Goal: Task Accomplishment & Management: Manage account settings

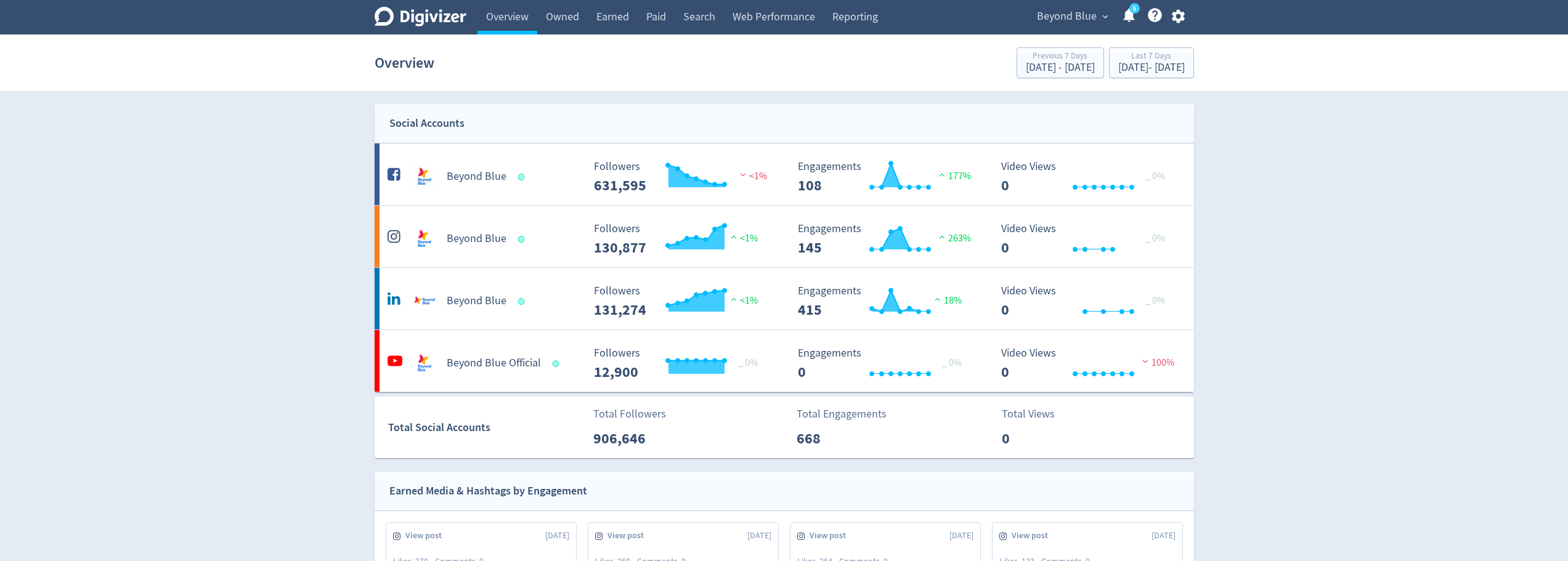
click at [1177, 16] on icon "button" at bounding box center [1177, 16] width 17 height 17
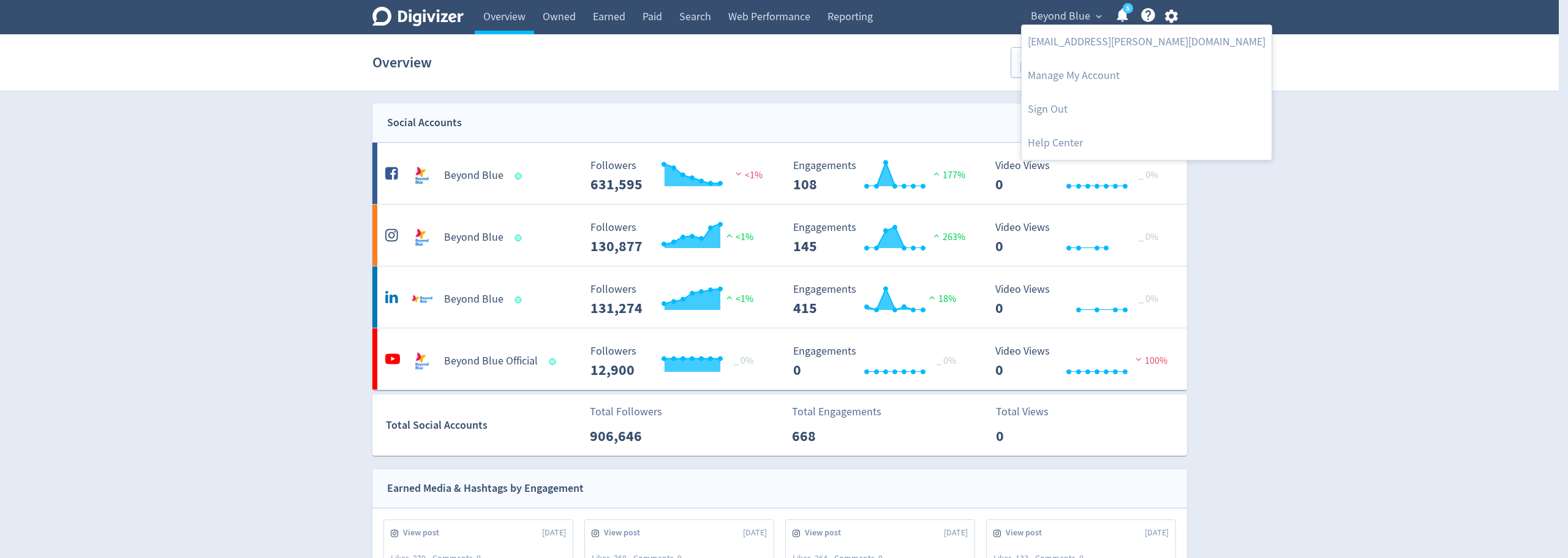
drag, startPoint x: 539, startPoint y: 118, endPoint x: 795, endPoint y: 174, distance: 262.1
click at [539, 117] on div at bounding box center [784, 279] width 1568 height 558
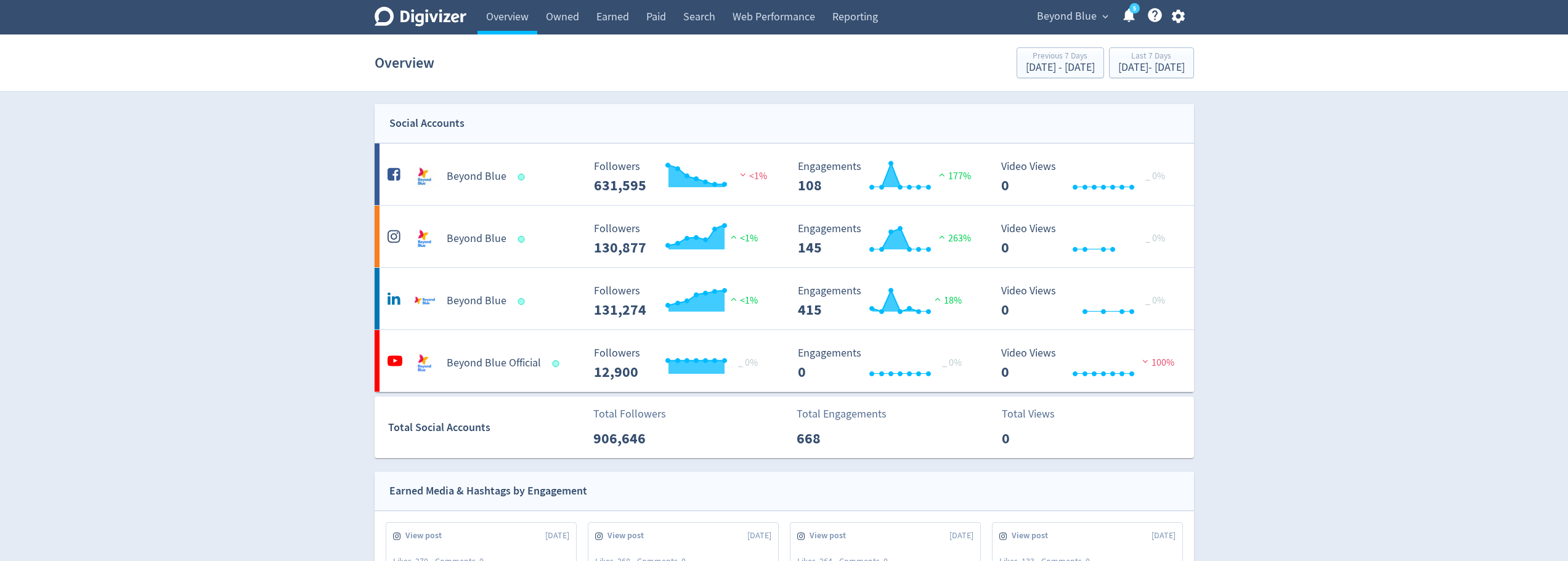
click at [1176, 19] on icon "button" at bounding box center [1178, 16] width 13 height 13
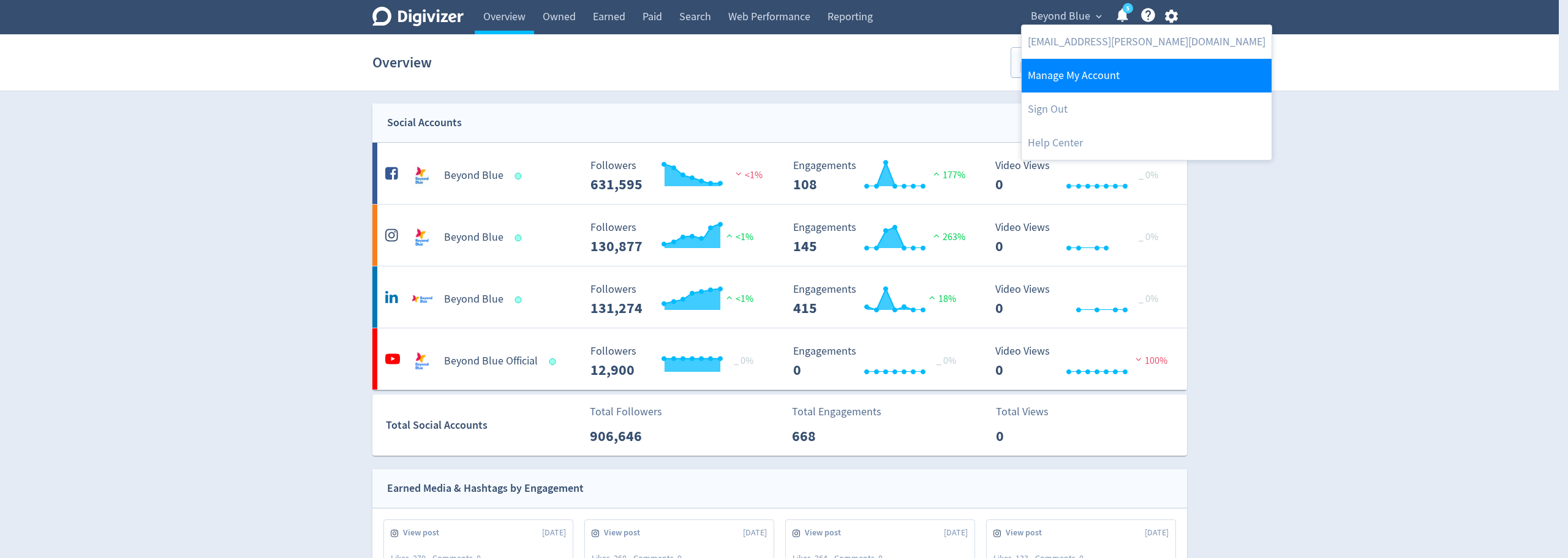
click at [1124, 78] on link "Manage My Account" at bounding box center [1147, 76] width 250 height 34
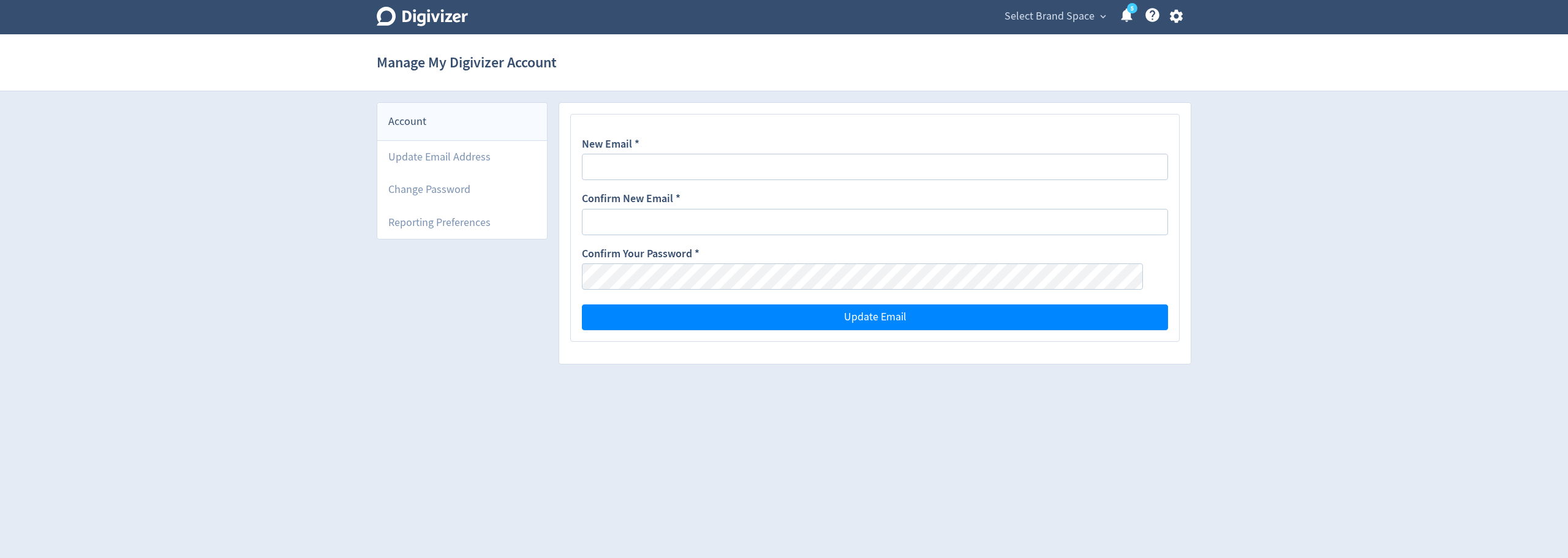
click at [1180, 21] on icon "button" at bounding box center [1176, 16] width 17 height 17
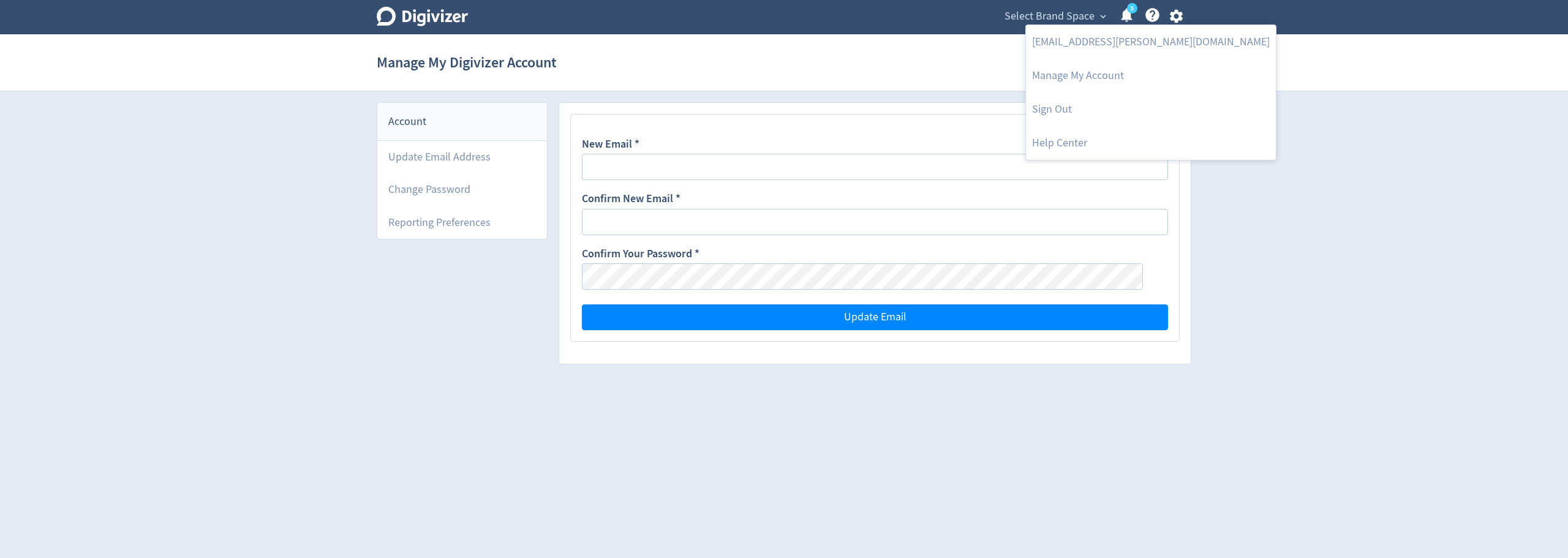
drag, startPoint x: 1108, startPoint y: 12, endPoint x: 1119, endPoint y: 9, distance: 11.4
click at [1118, 9] on div at bounding box center [784, 279] width 1568 height 558
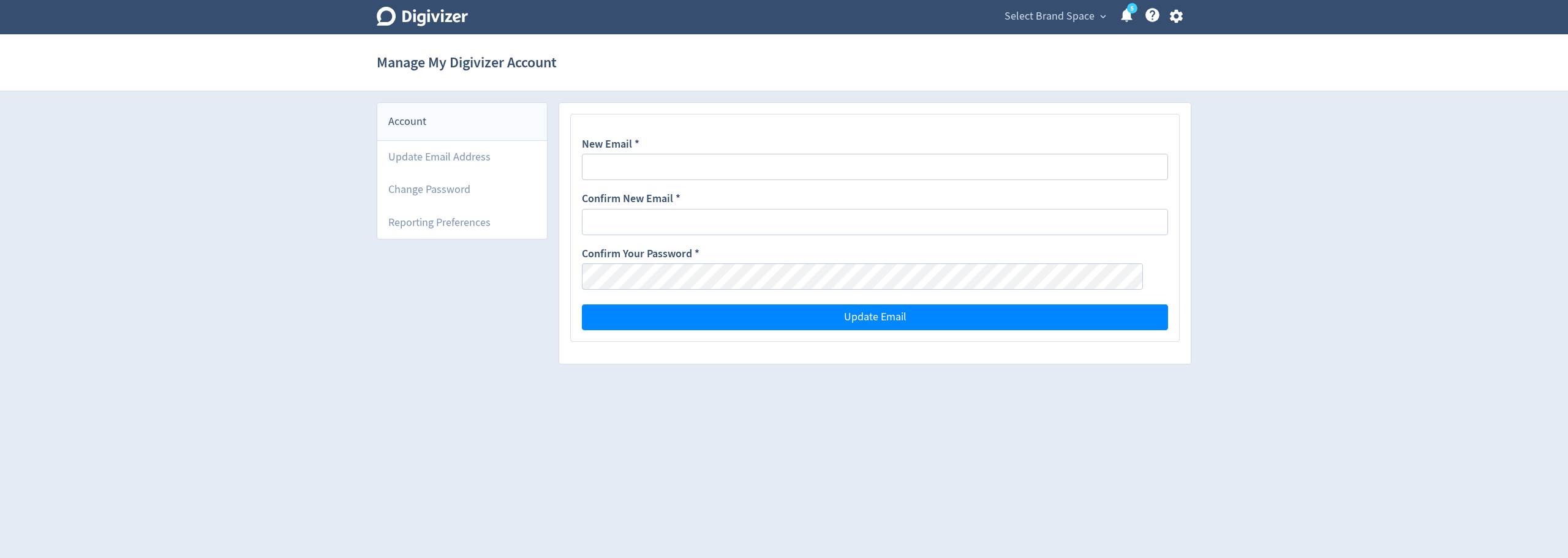
click at [1122, 10] on body "Digivizer Logo Mark Digivizer Logo Select Brand Space expand_more 5 Help Center…" at bounding box center [784, 187] width 1568 height 375
click at [1127, 12] on link "5" at bounding box center [1132, 8] width 11 height 11
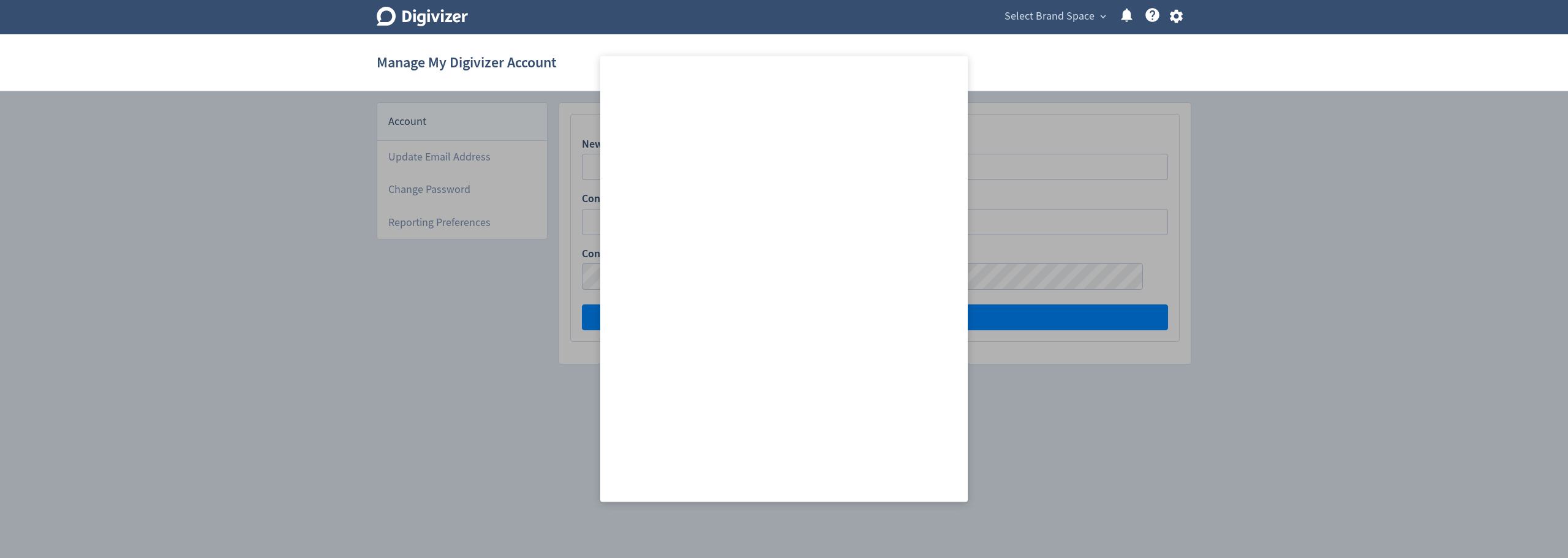
click at [1075, 14] on span "Select Brand Space" at bounding box center [1049, 17] width 90 height 20
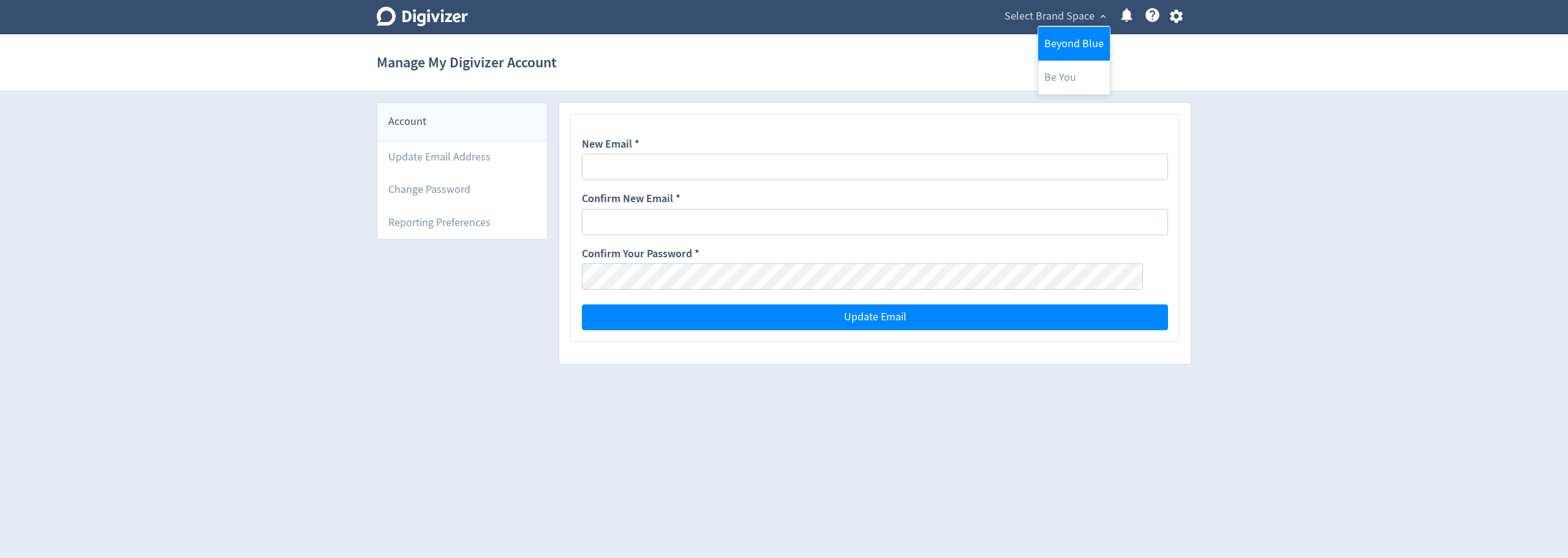
click at [1077, 38] on link "Beyond Blue" at bounding box center [1074, 44] width 71 height 34
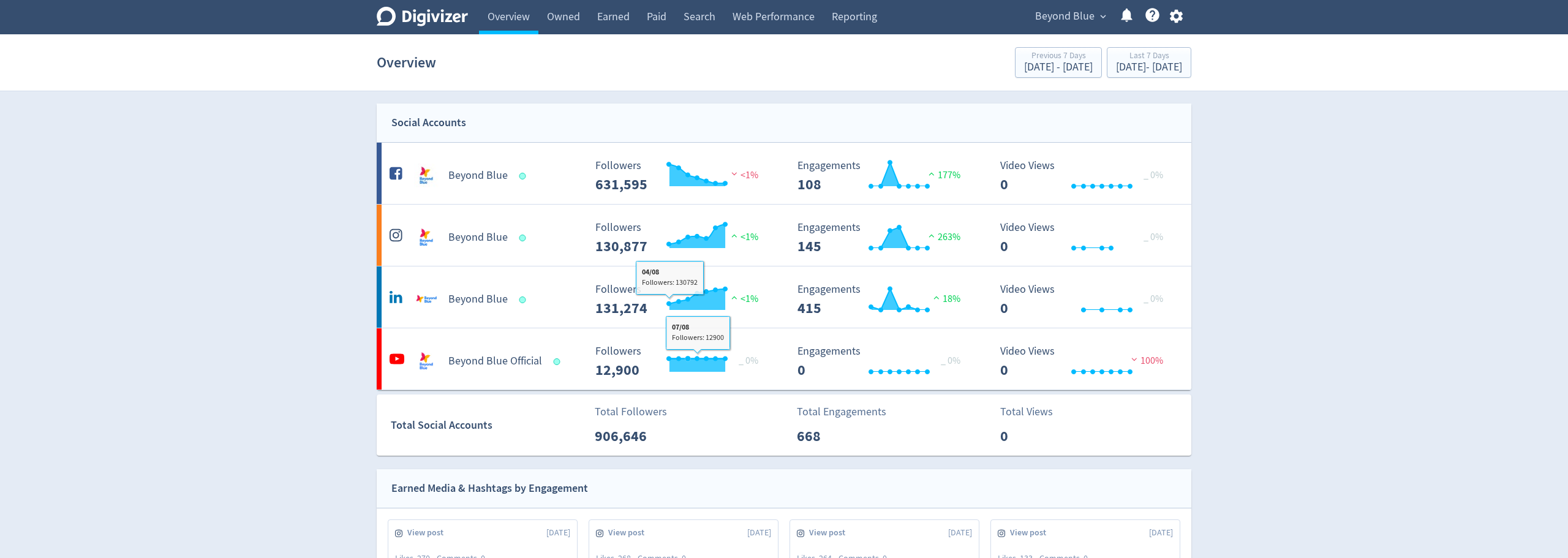
click at [1180, 11] on icon "button" at bounding box center [1176, 16] width 17 height 17
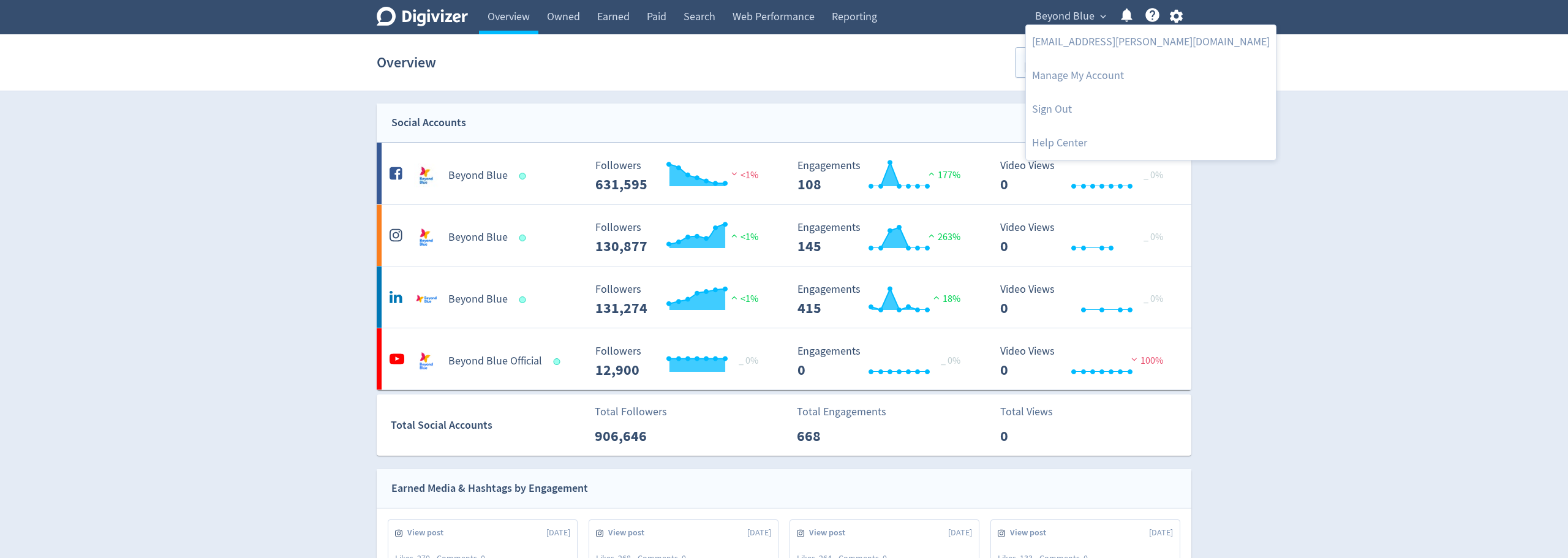
click at [769, 61] on div at bounding box center [784, 279] width 1568 height 558
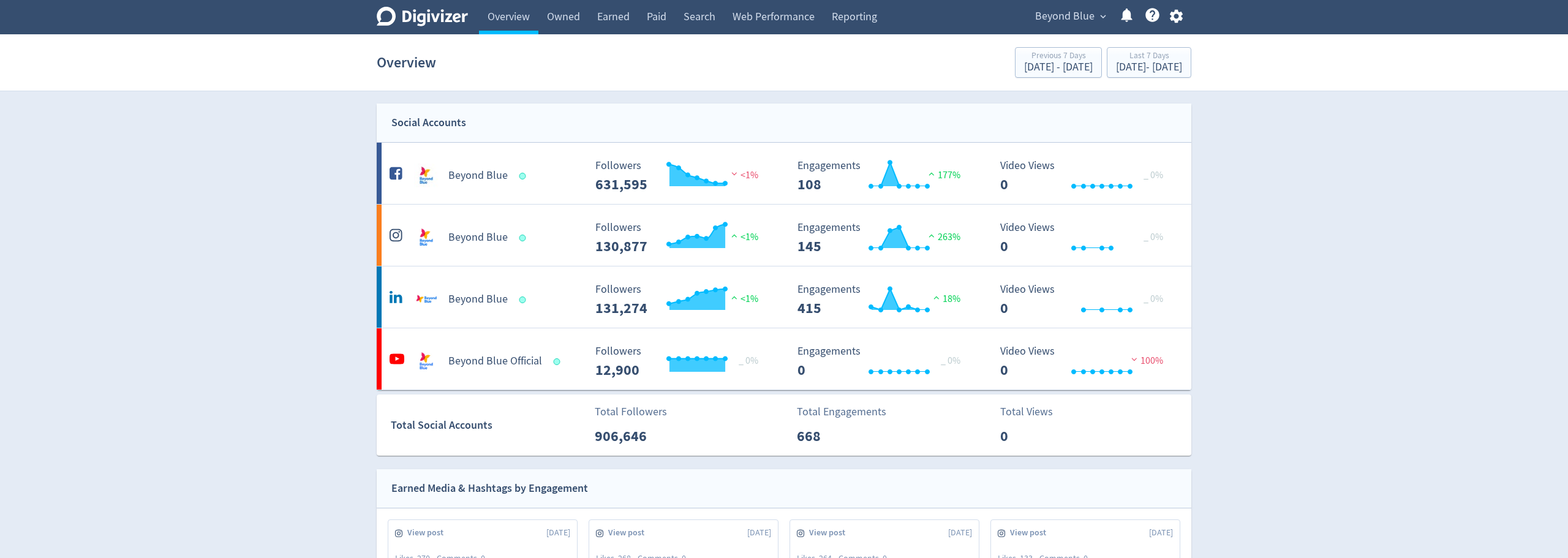
click at [1104, 17] on span "expand_more" at bounding box center [1103, 16] width 11 height 11
click at [1289, 81] on div at bounding box center [784, 279] width 1568 height 558
click at [1174, 26] on div "Beyond Blue expand_more Help Center - Searchable support on using Digivizer" at bounding box center [1106, 17] width 170 height 34
click at [1176, 22] on icon "button" at bounding box center [1175, 16] width 13 height 13
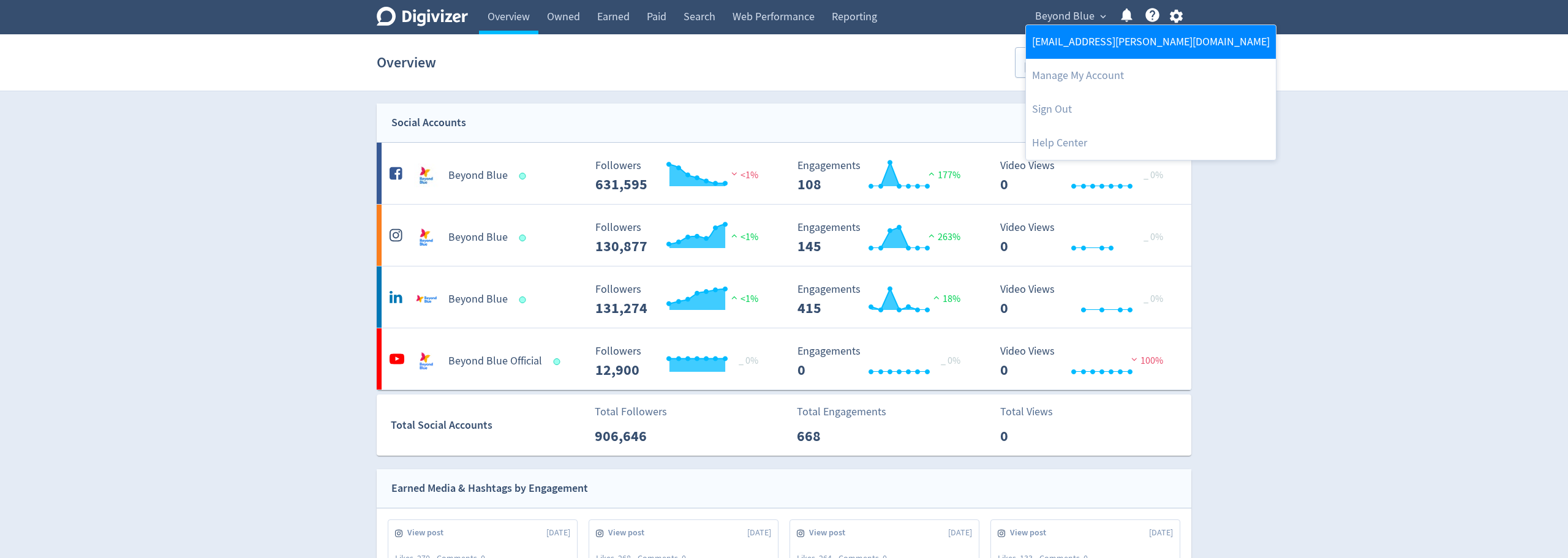
click at [1126, 45] on link "[EMAIL_ADDRESS][PERSON_NAME][DOMAIN_NAME]" at bounding box center [1151, 42] width 250 height 34
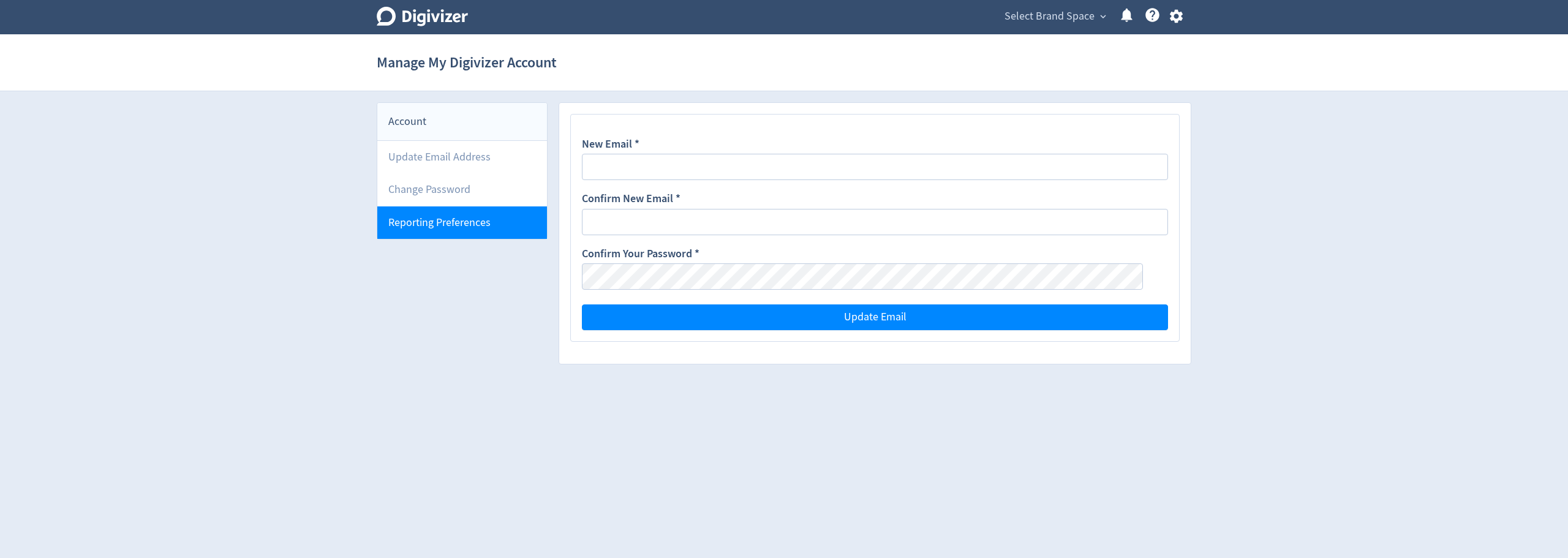
click at [500, 226] on li "Reporting Preferences" at bounding box center [462, 222] width 170 height 32
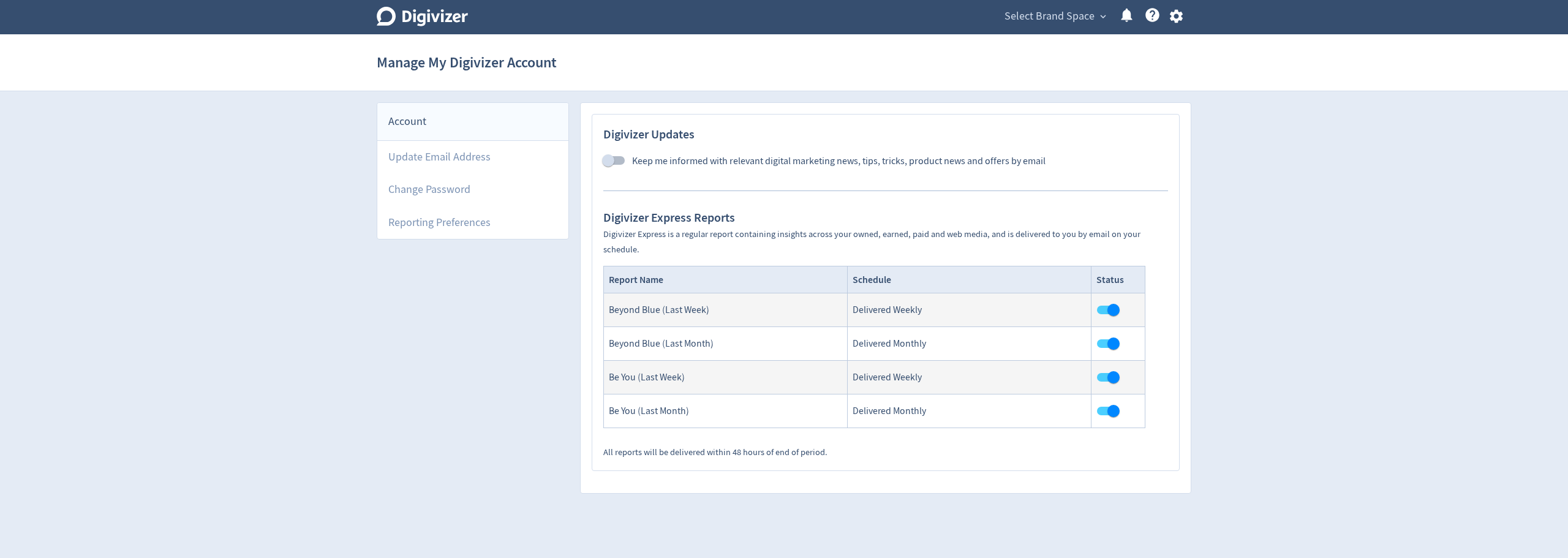
click at [441, 25] on icon "Digivizer Logo" at bounding box center [422, 17] width 91 height 20
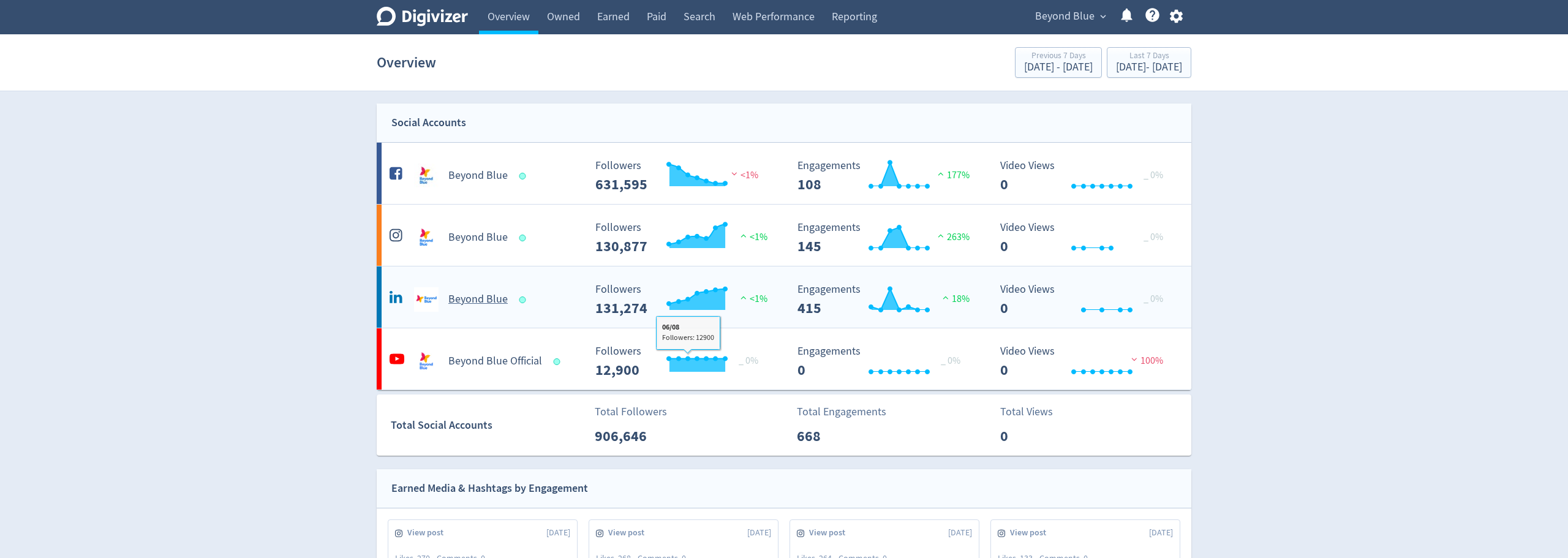
drag, startPoint x: 313, startPoint y: 312, endPoint x: 525, endPoint y: 287, distance: 213.5
click at [1121, 21] on icon at bounding box center [1126, 15] width 17 height 17
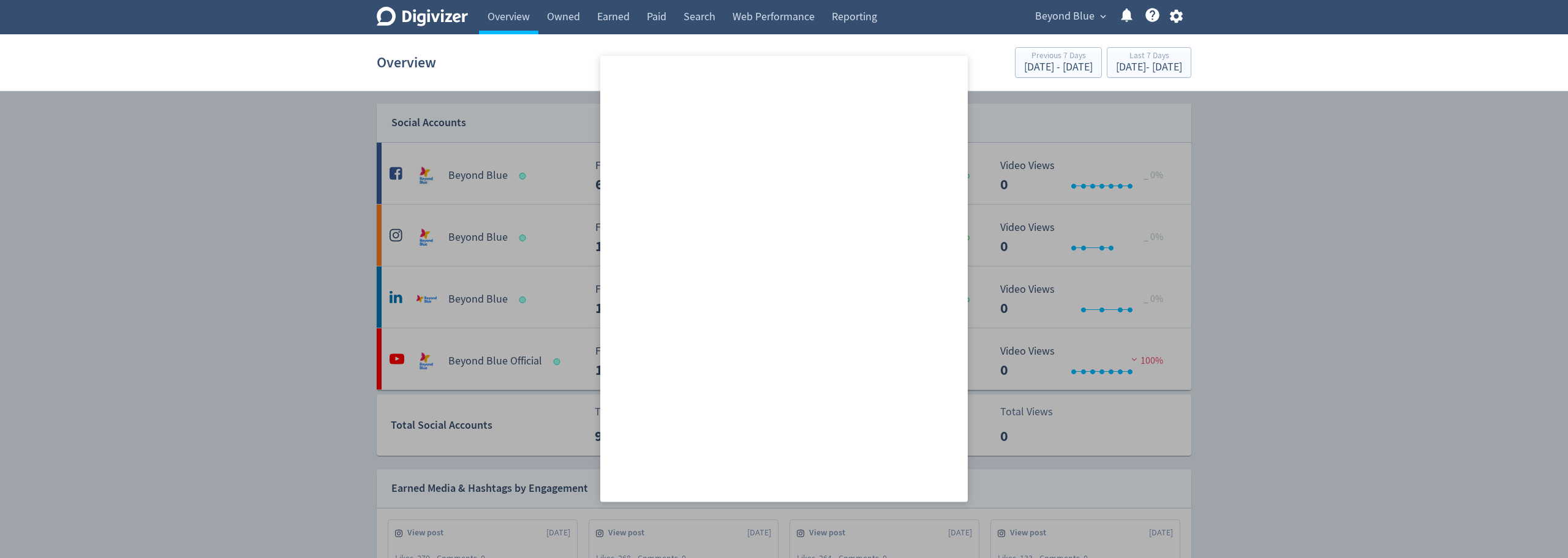
click at [1257, 406] on div at bounding box center [784, 279] width 1568 height 558
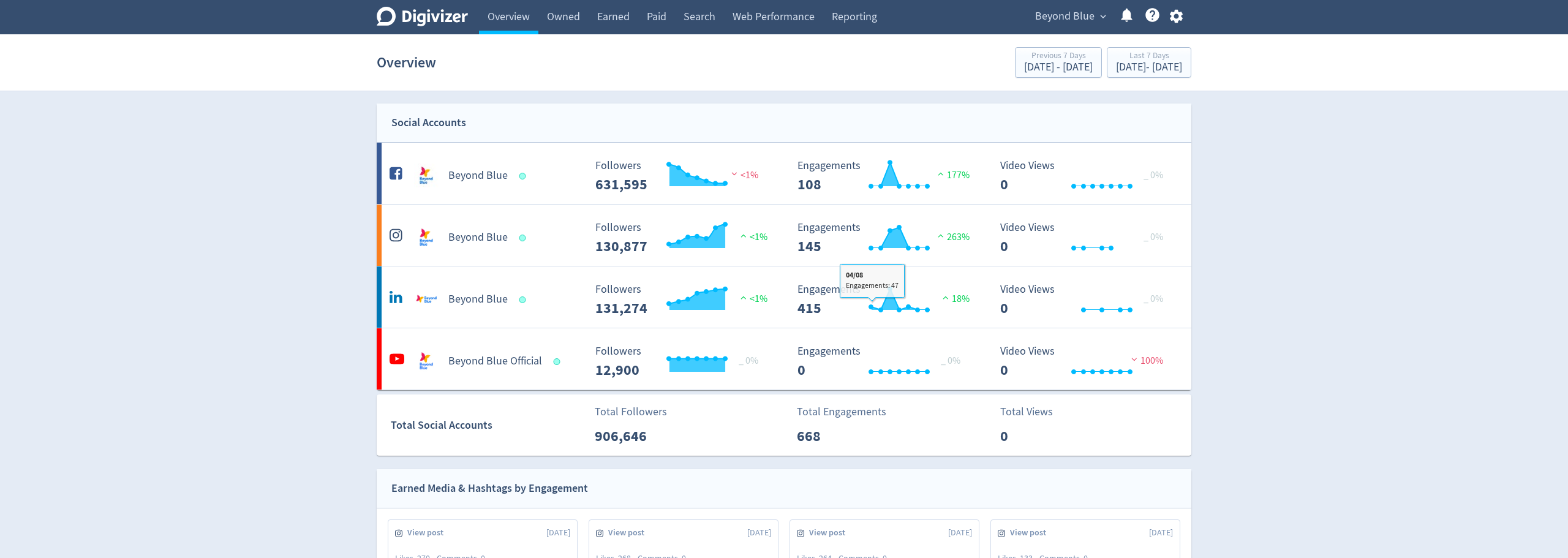
click at [761, 470] on div "Earned Media & Hashtags by Engagement" at bounding box center [784, 488] width 814 height 39
click at [1187, 27] on div "Beyond Blue expand_more Help Center - Searchable support on using Digivizer" at bounding box center [1106, 17] width 170 height 34
click at [1180, 19] on icon "button" at bounding box center [1175, 16] width 13 height 13
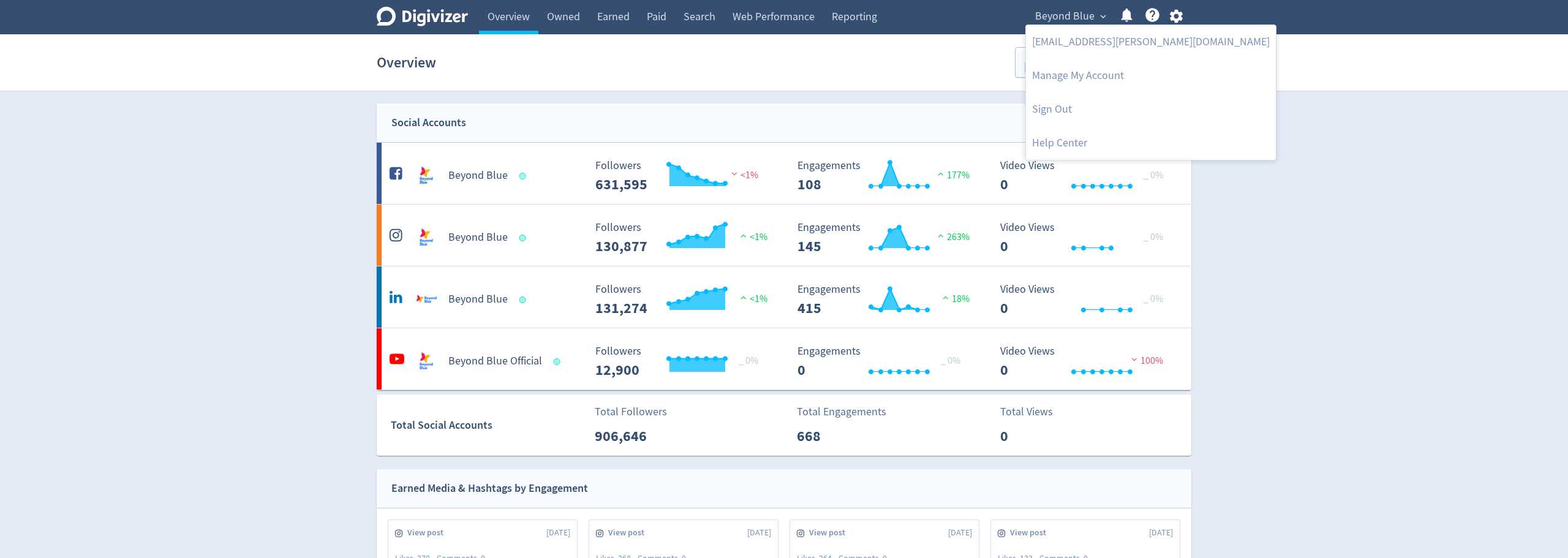
click at [1271, 143] on div at bounding box center [784, 279] width 1568 height 558
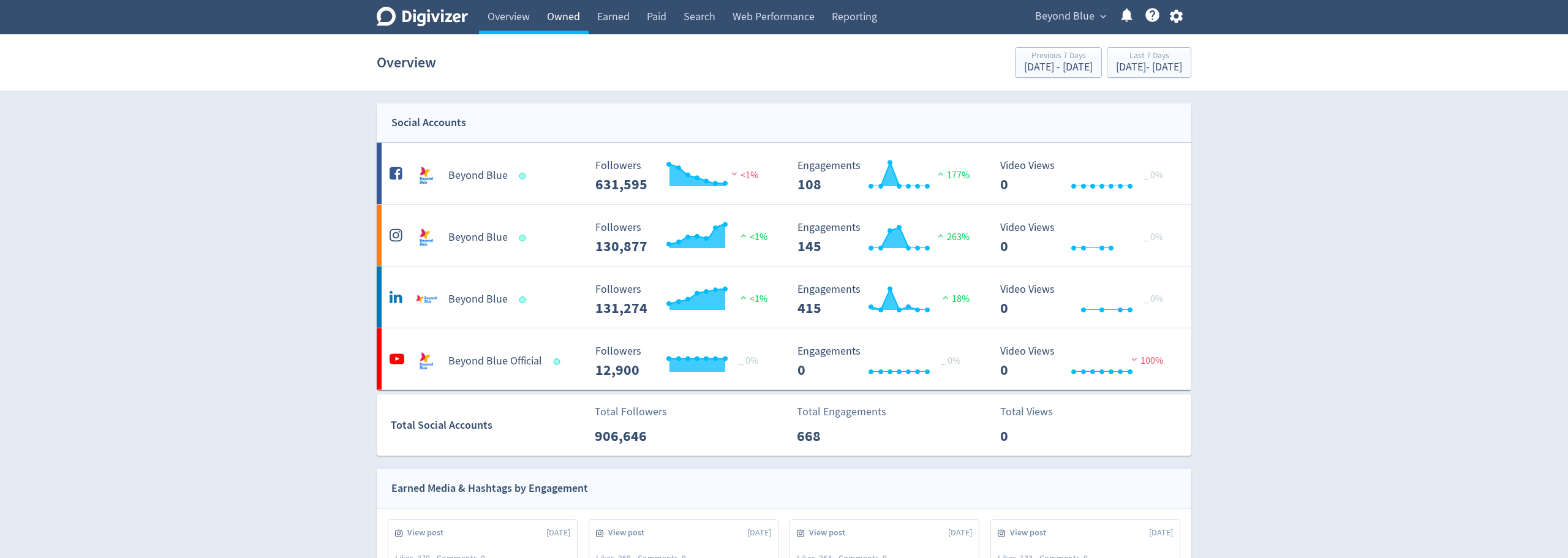
click at [572, 13] on link "Owned" at bounding box center [563, 17] width 50 height 34
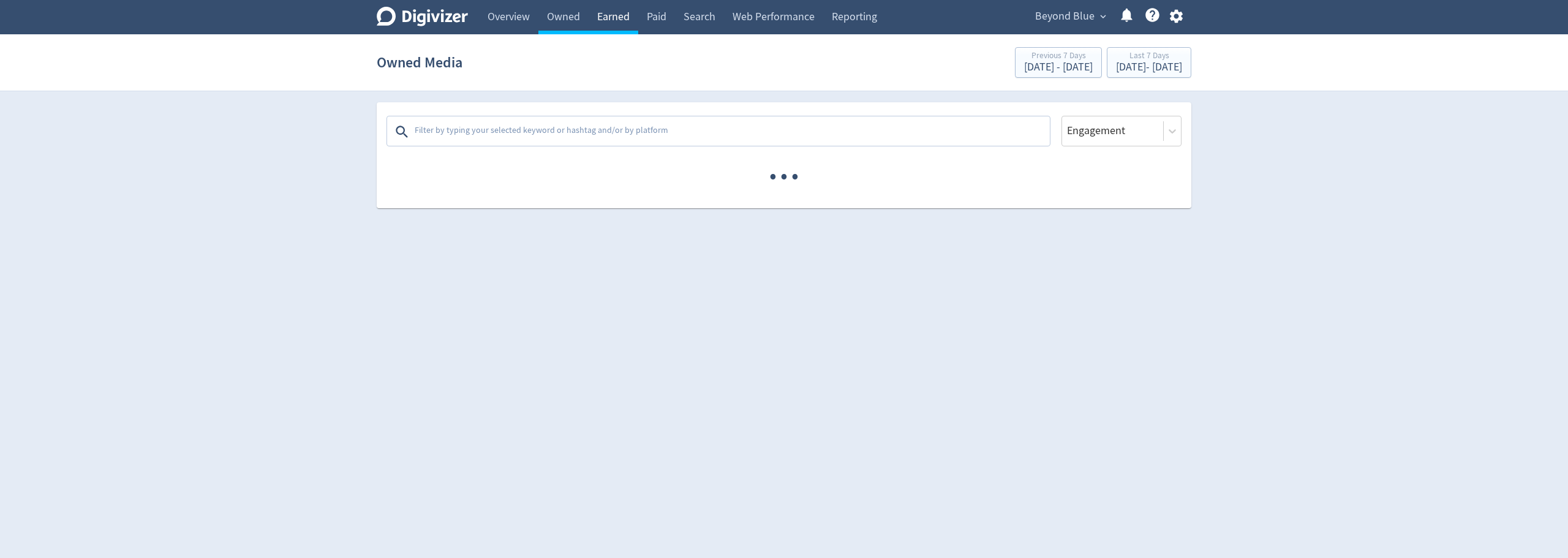
click at [629, 18] on link "Earned" at bounding box center [613, 17] width 50 height 34
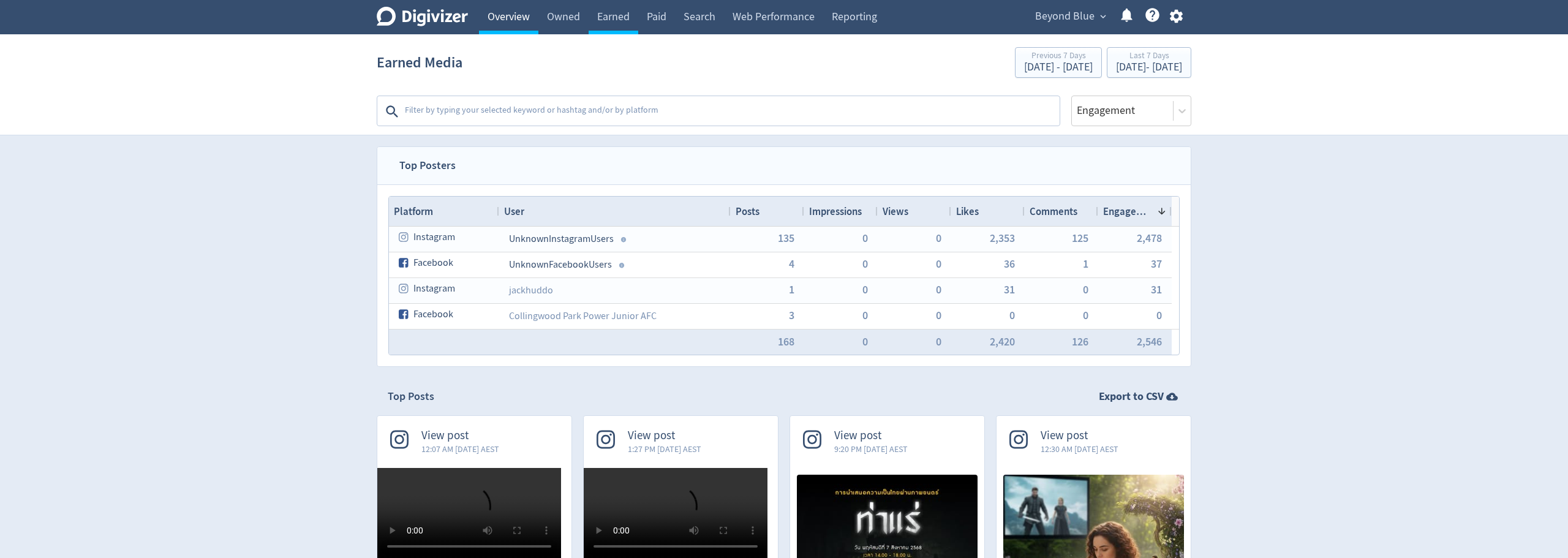
click at [505, 14] on link "Overview" at bounding box center [508, 17] width 60 height 34
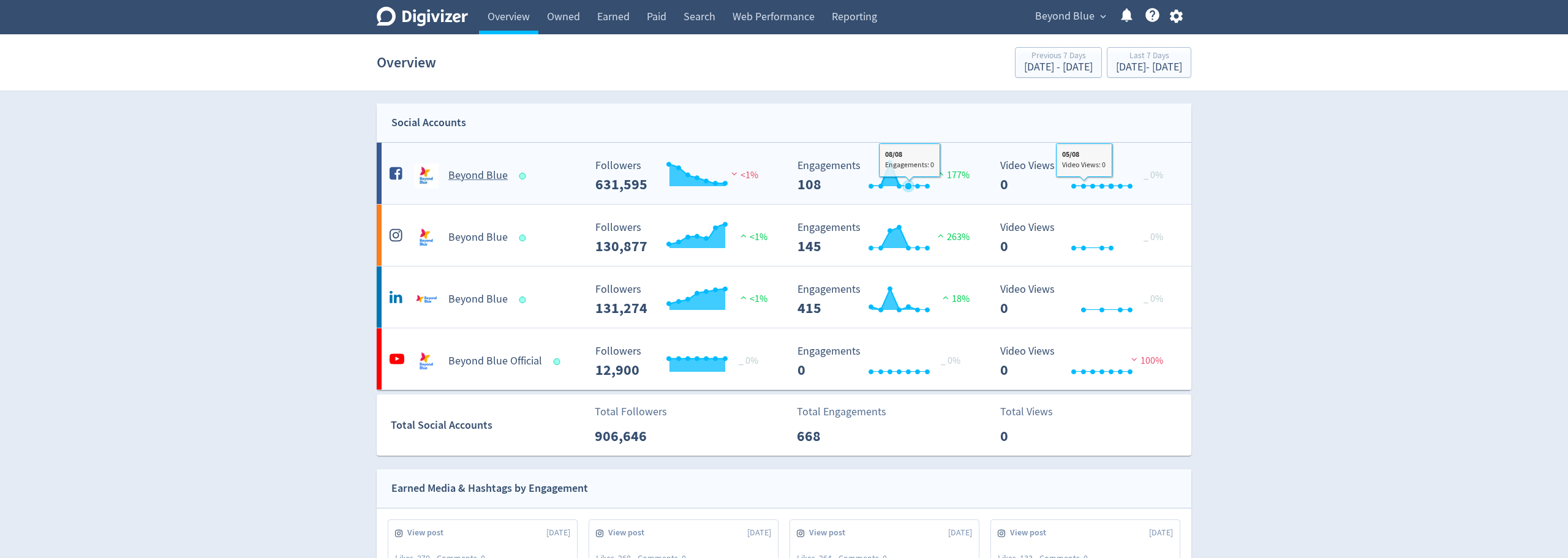
click at [906, 169] on rect "\a Engagements\a 108\a" at bounding box center [883, 176] width 184 height 32
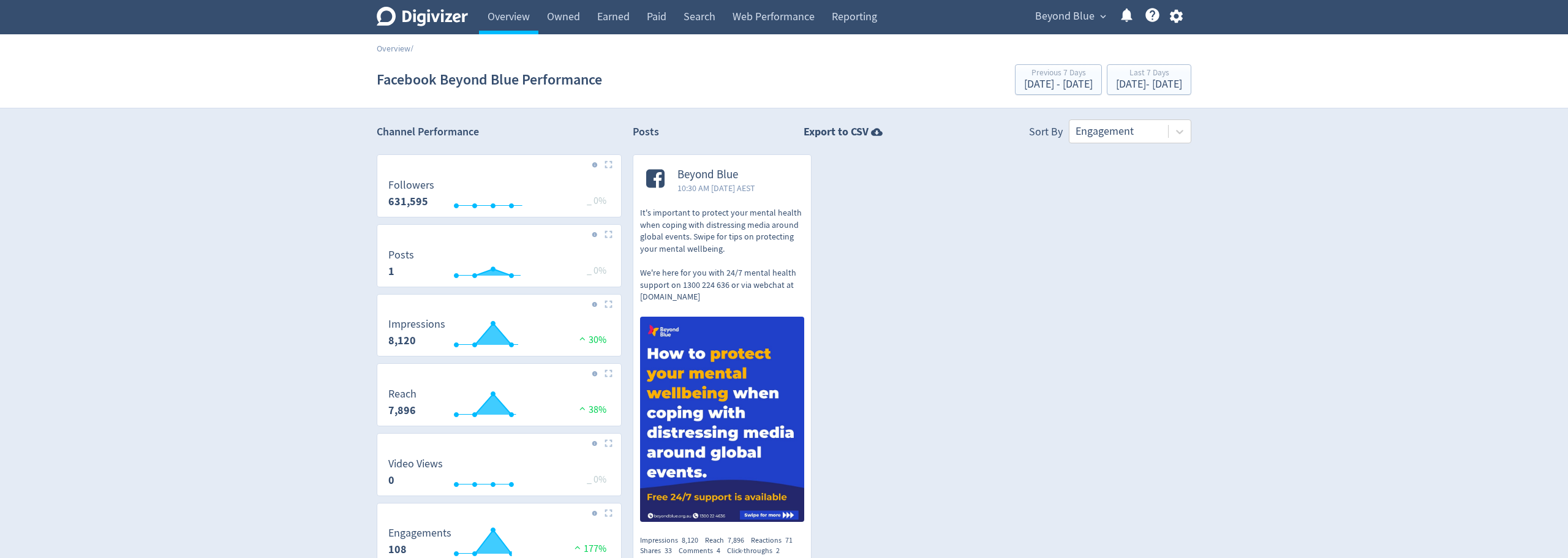
click at [430, 20] on icon at bounding box center [422, 17] width 91 height 20
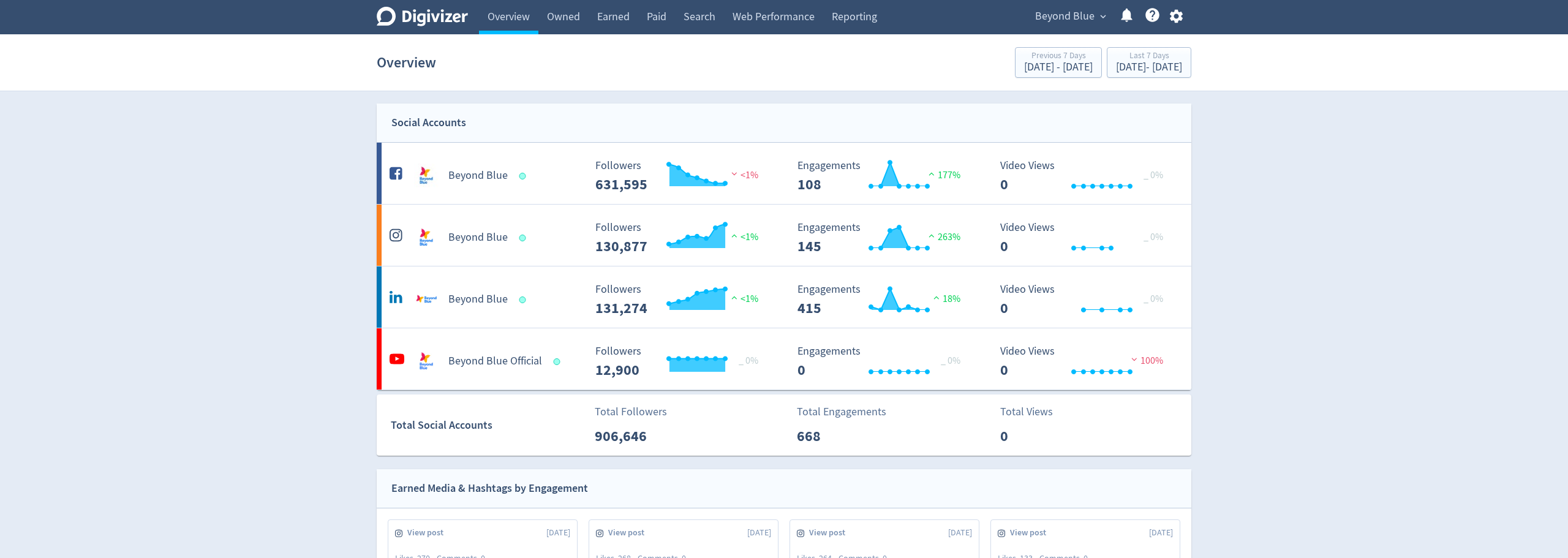
click at [601, 490] on div "Earned Media & Hashtags by Engagement" at bounding box center [784, 488] width 814 height 39
click at [833, 19] on link "Reporting" at bounding box center [850, 17] width 63 height 34
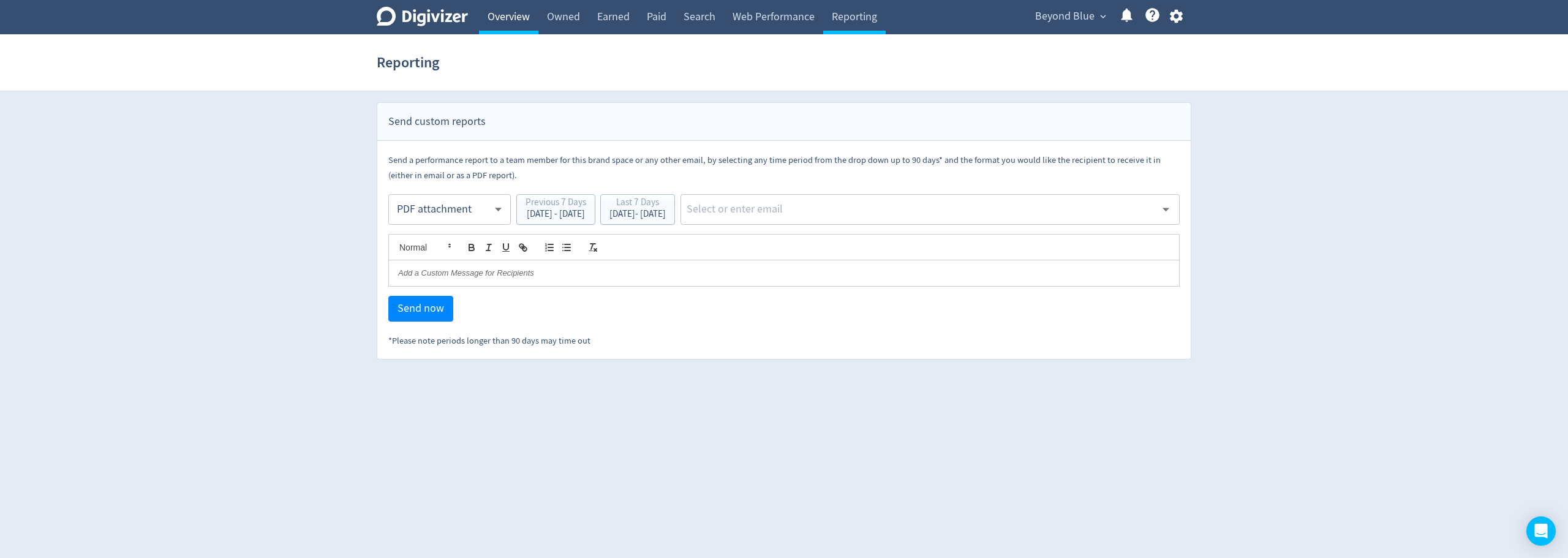
click at [507, 12] on link "Overview" at bounding box center [508, 17] width 60 height 34
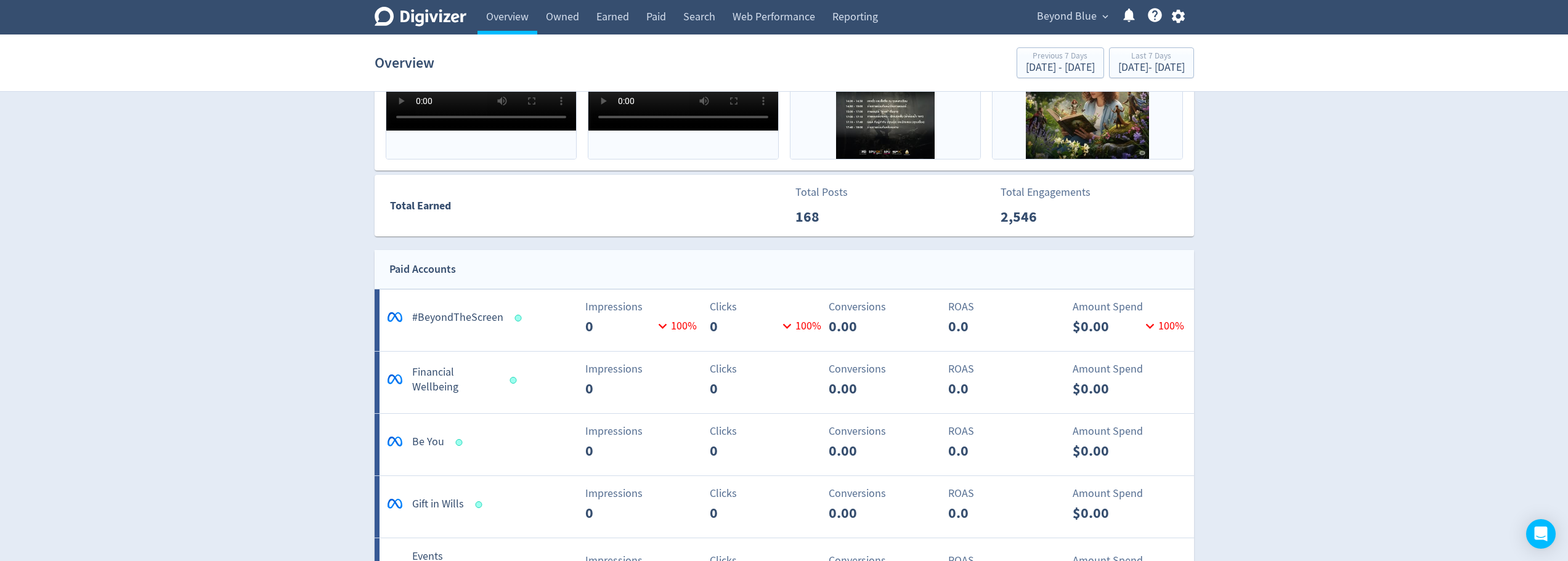
scroll to position [478, 0]
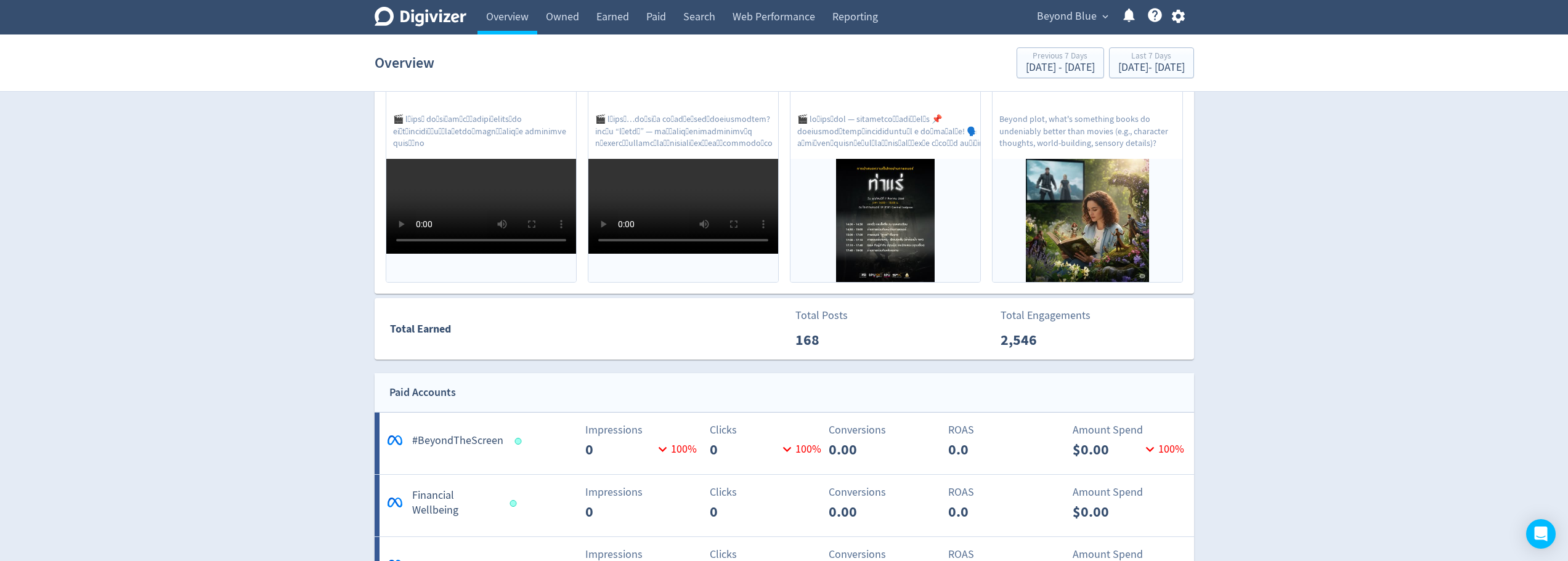
drag, startPoint x: 191, startPoint y: 239, endPoint x: 228, endPoint y: 242, distance: 37.1
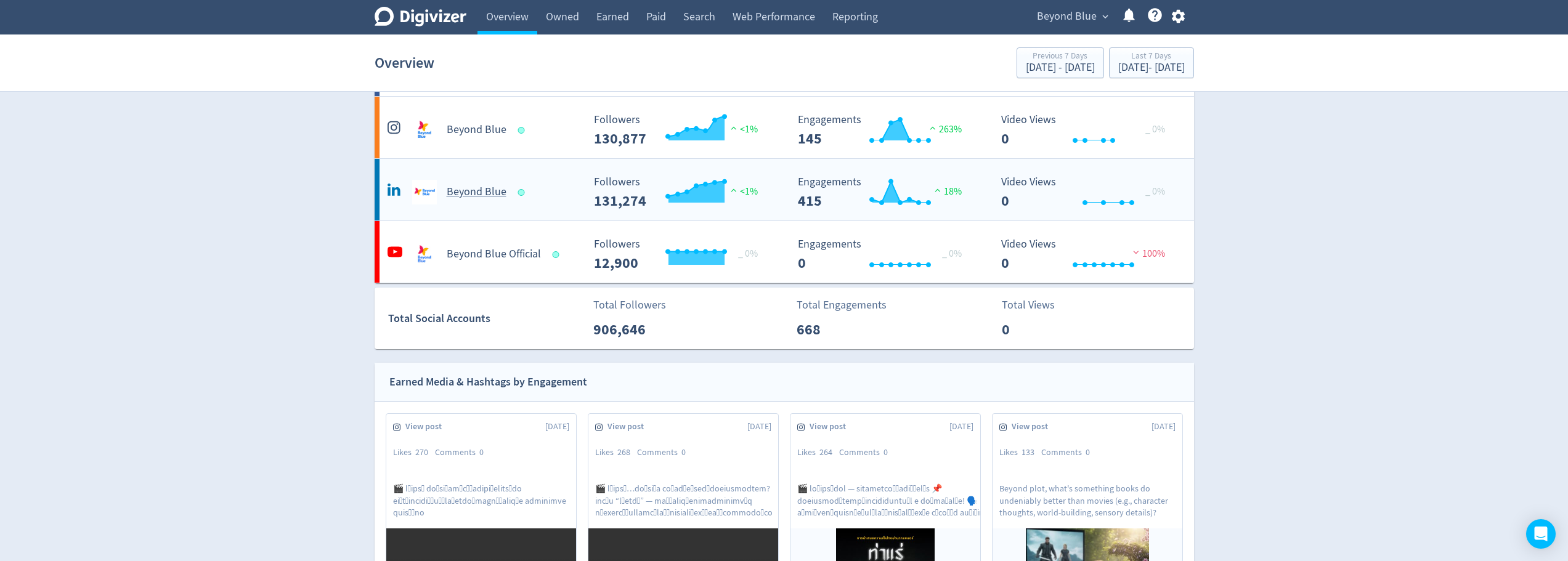
scroll to position [0, 0]
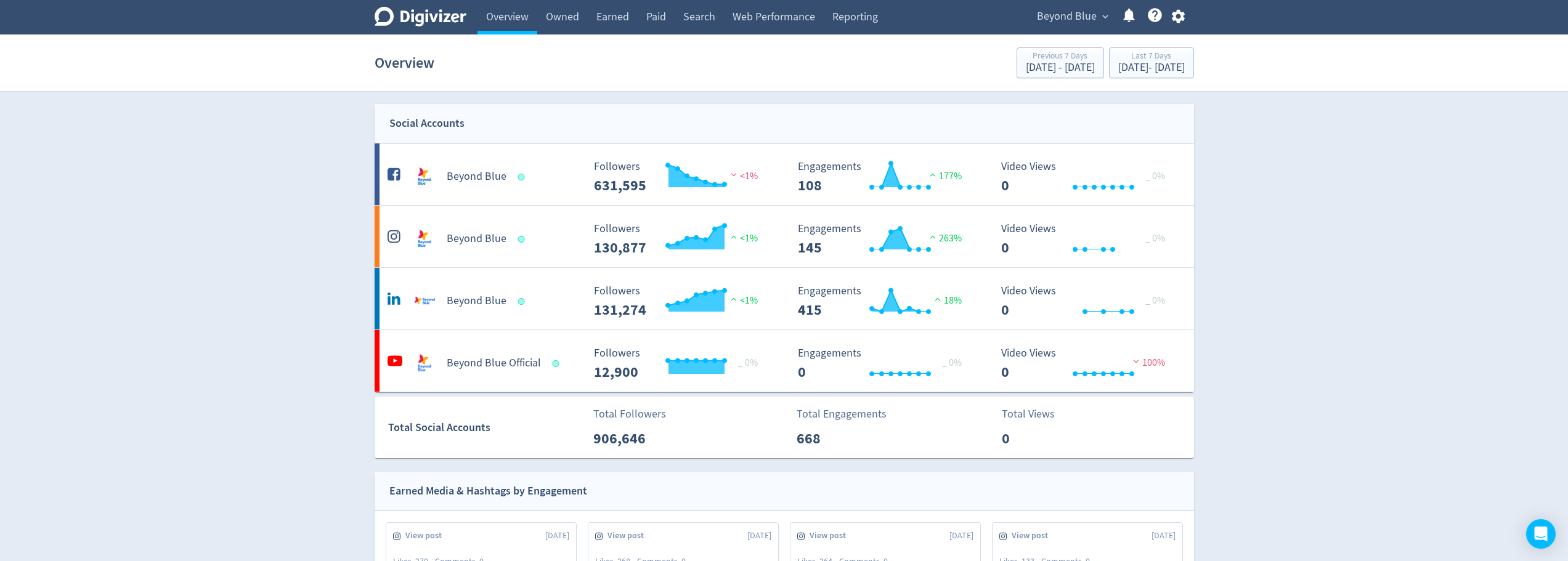
click at [1132, 21] on icon at bounding box center [1129, 15] width 17 height 17
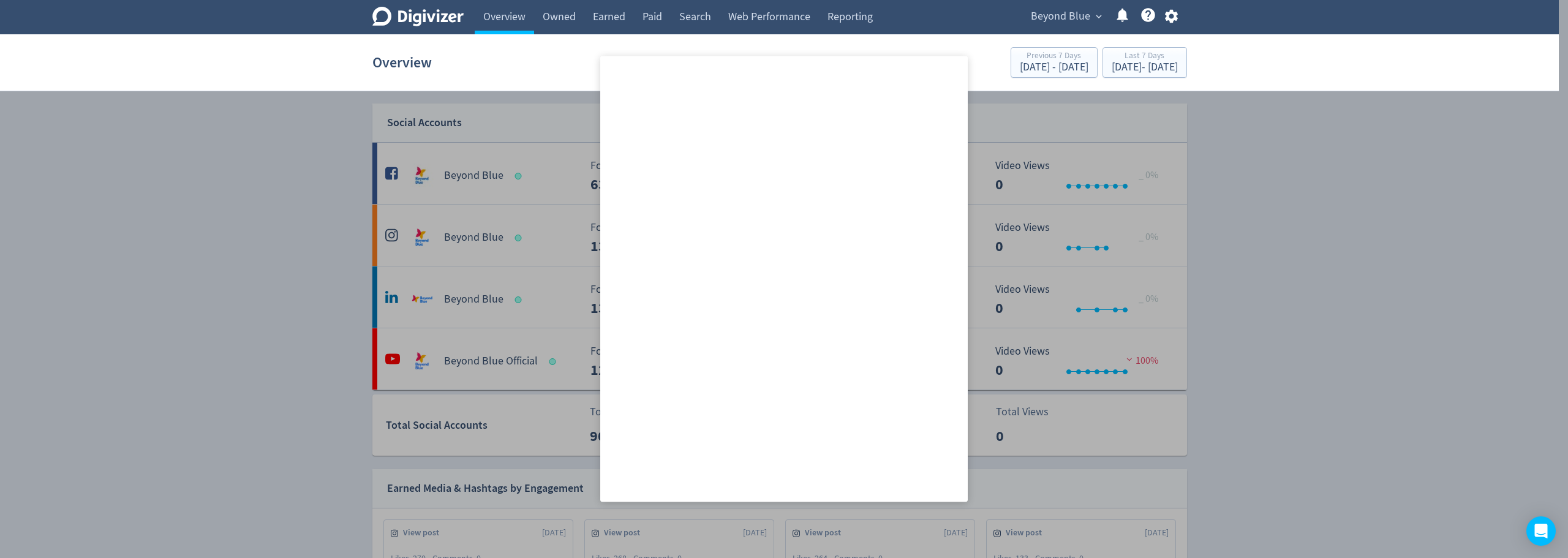
click at [1154, 17] on icon at bounding box center [1148, 15] width 14 height 14
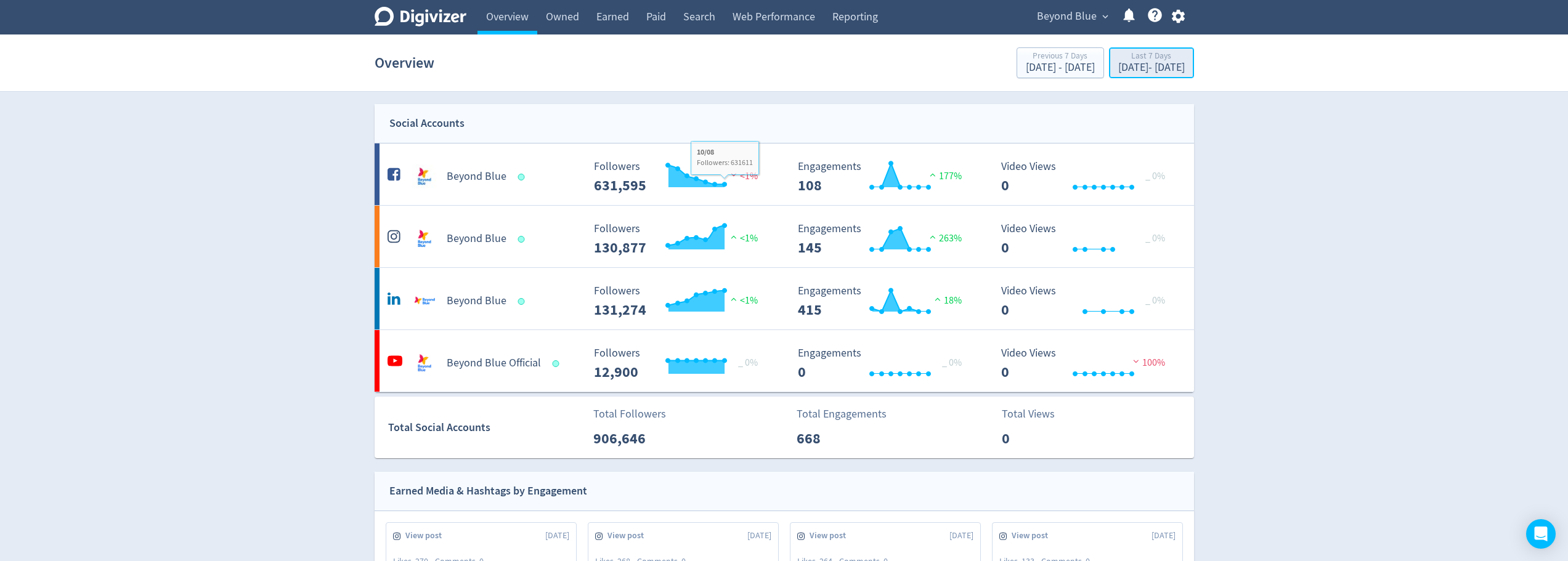
click at [1132, 66] on div "Aug 4, 2025 - Aug 10, 2025" at bounding box center [1151, 67] width 66 height 11
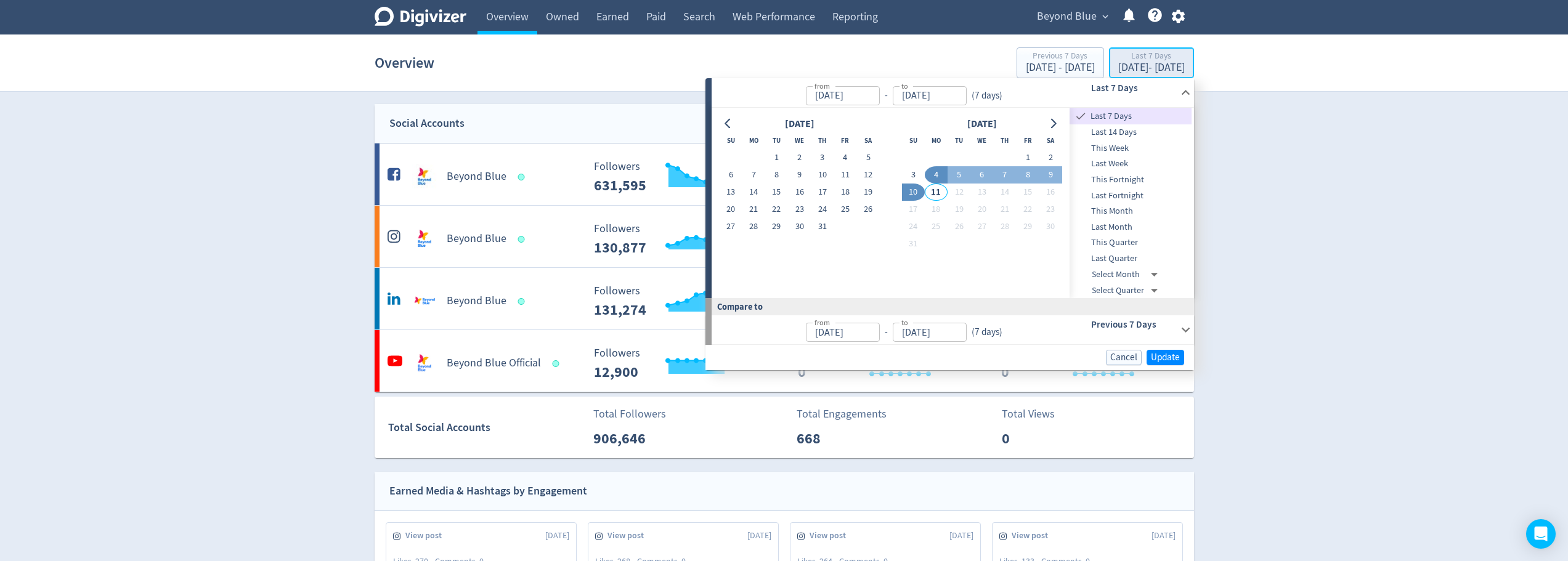
type input "Aug 04, 2025"
type input "[DATE]"
type input "Aug 03, 2025"
click at [1182, 24] on div "Beyond Blue expand_more Help Center - Searchable support on using Digivizer" at bounding box center [1108, 17] width 171 height 34
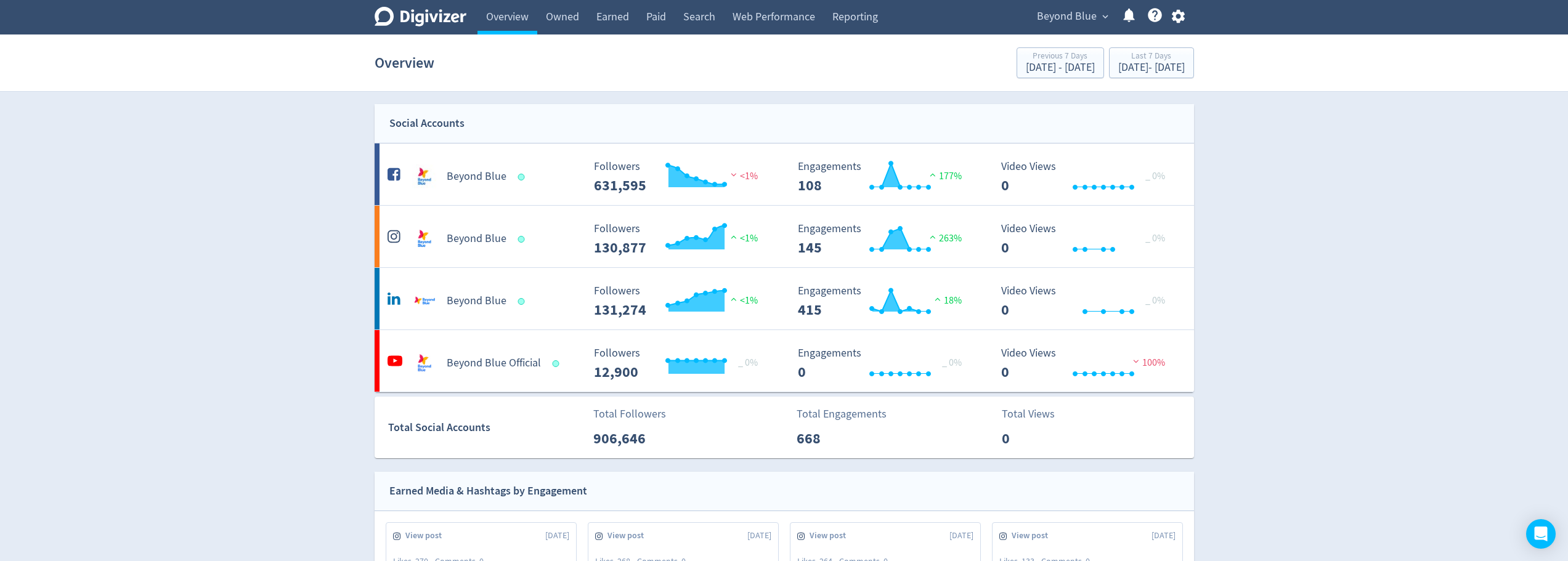
click at [1182, 19] on icon "button" at bounding box center [1178, 16] width 13 height 13
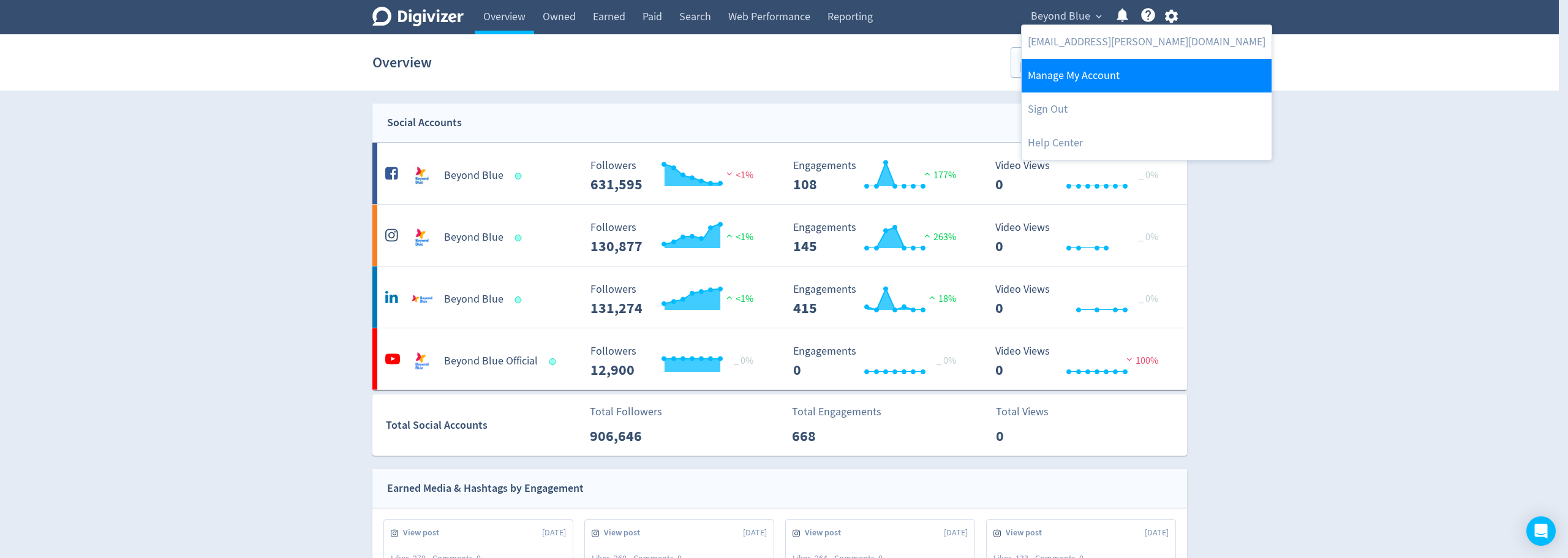
click at [1120, 67] on link "Manage My Account" at bounding box center [1147, 76] width 250 height 34
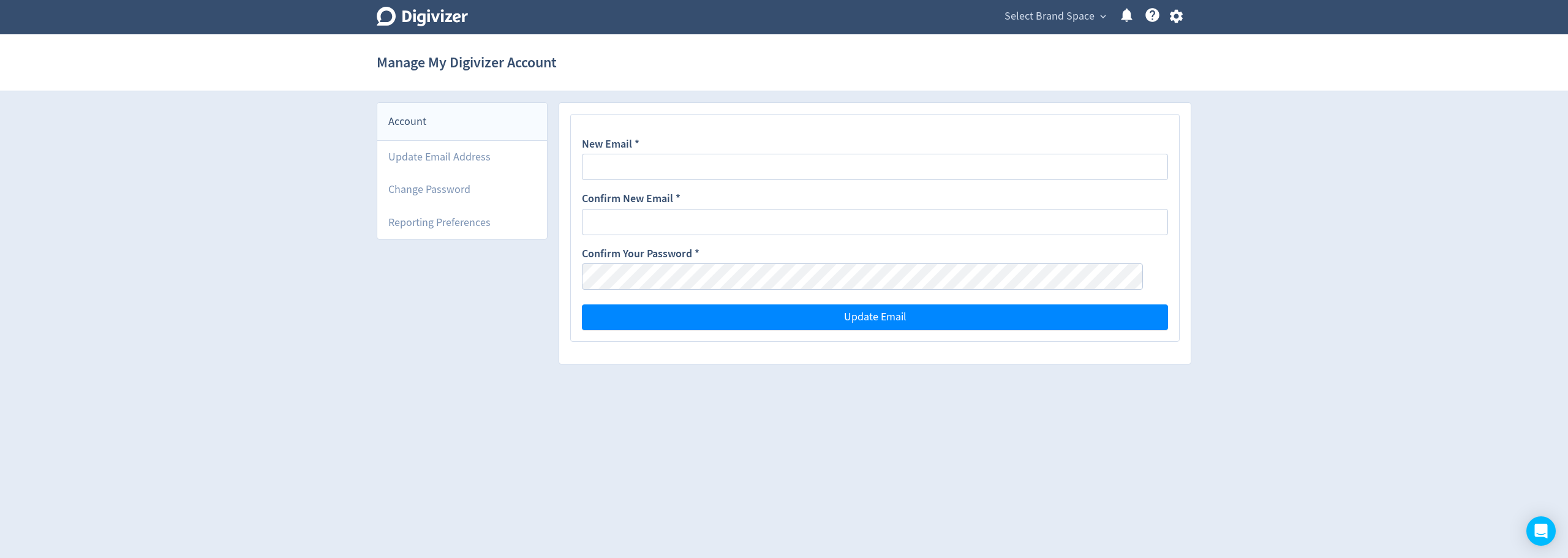
click at [415, 63] on h1 "Manage My Digivizer Account" at bounding box center [467, 62] width 180 height 39
click at [438, 26] on icon "Digivizer Logo" at bounding box center [422, 17] width 91 height 20
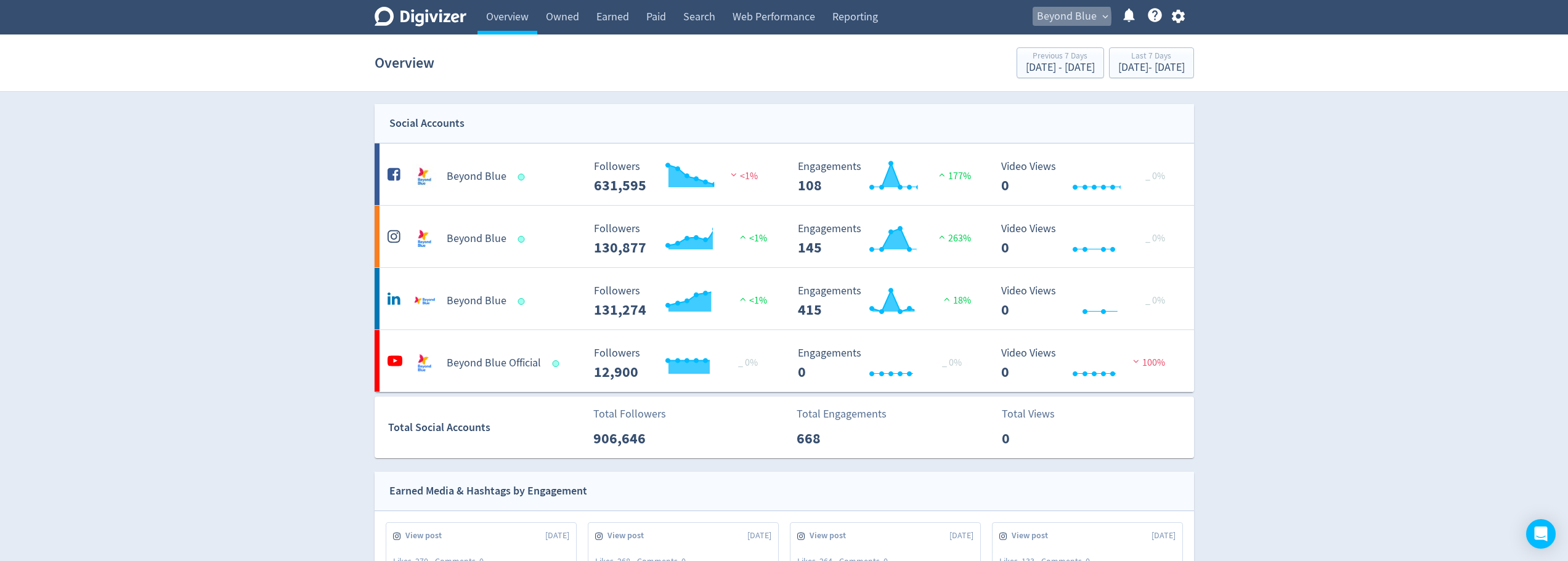
click at [1052, 18] on span "Beyond Blue" at bounding box center [1066, 17] width 60 height 20
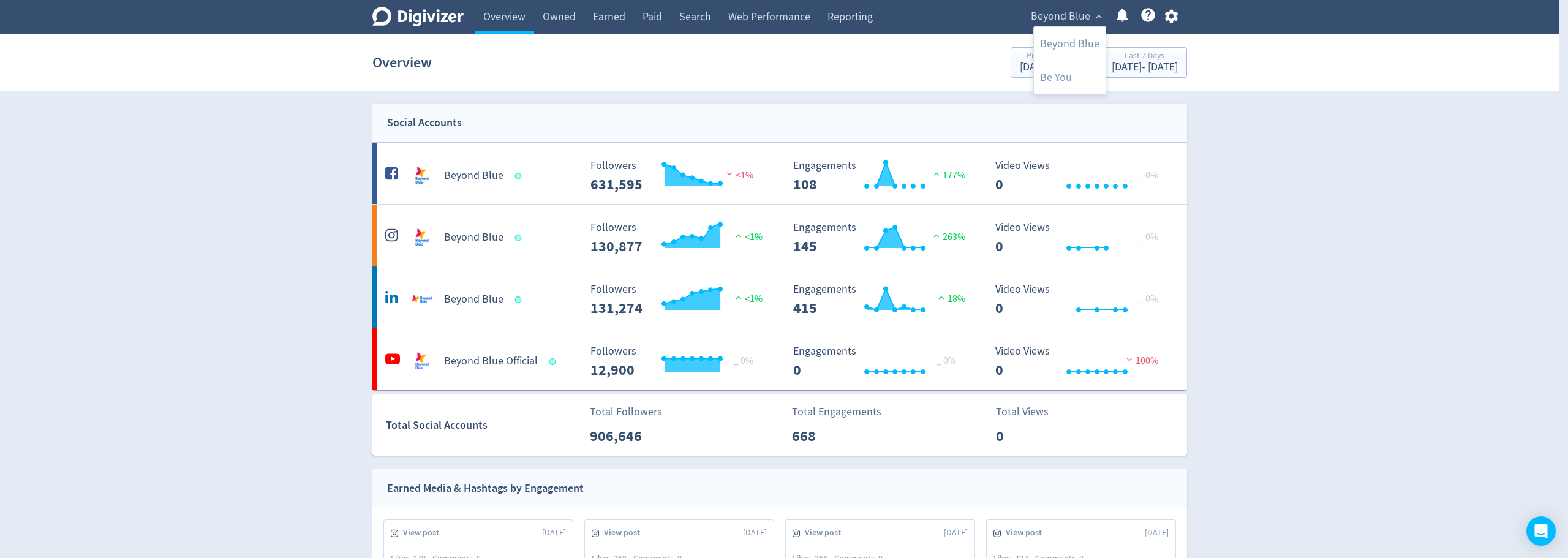
click at [699, 63] on div at bounding box center [784, 279] width 1568 height 558
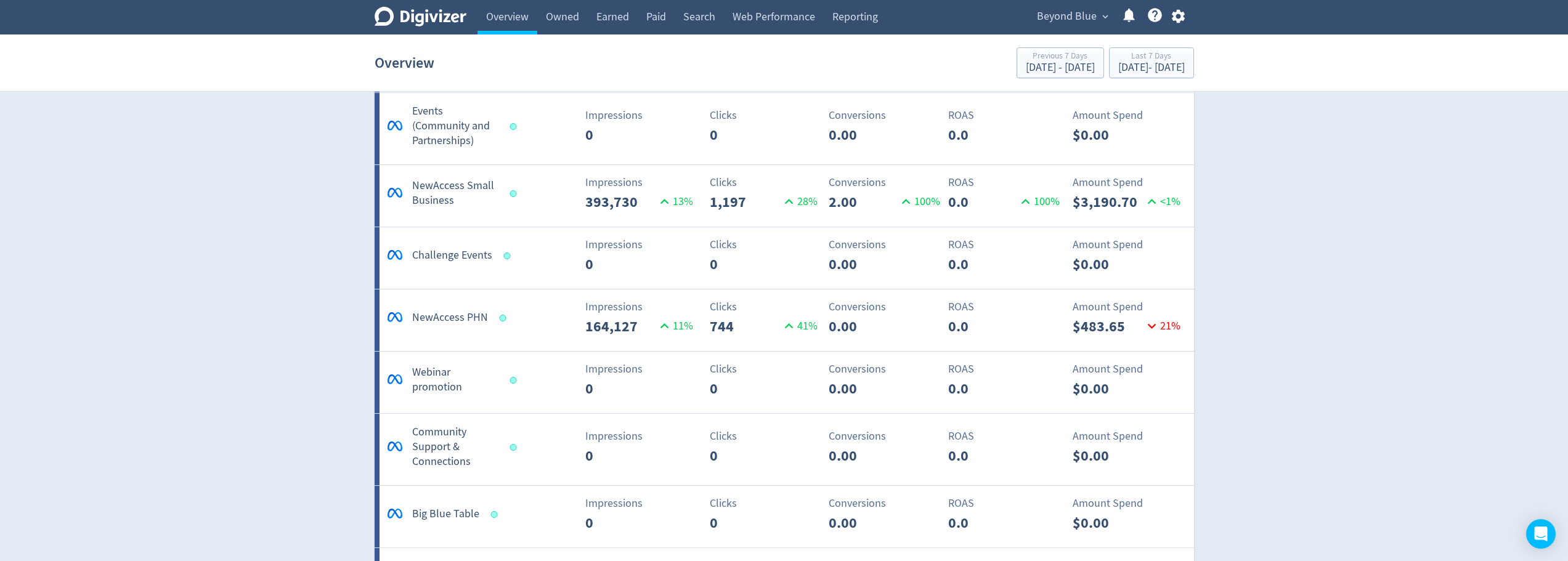
scroll to position [1293, 0]
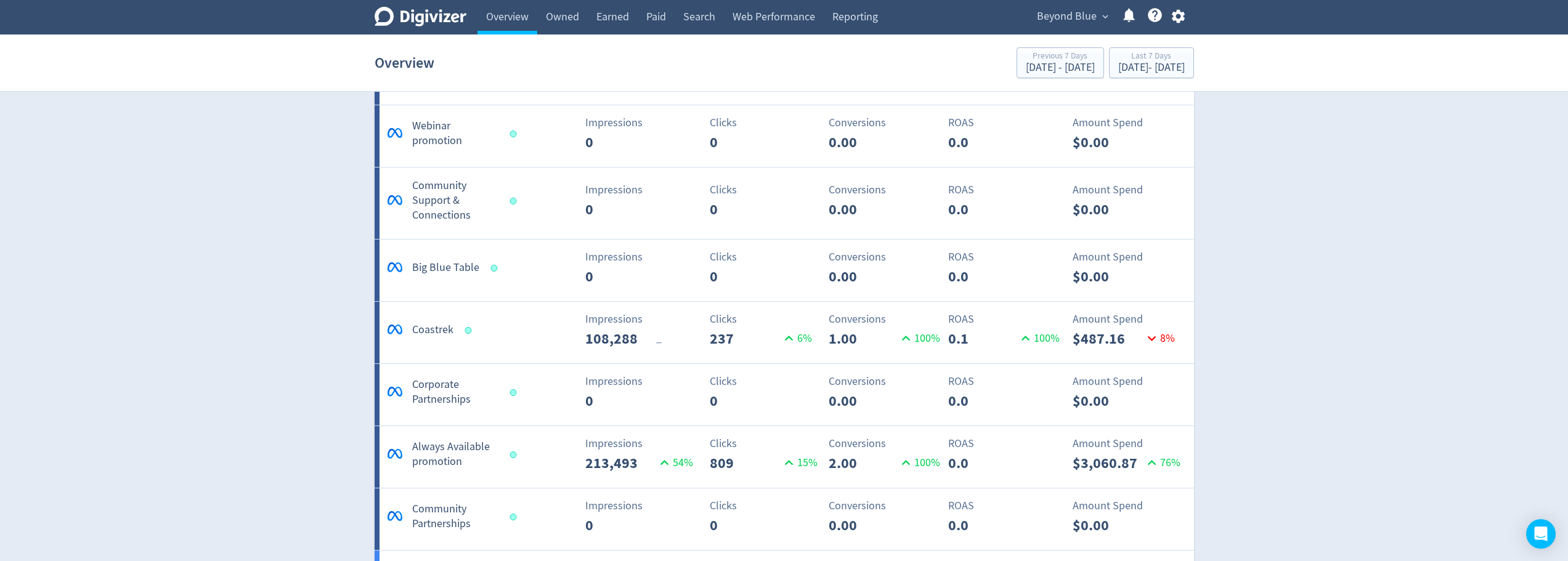
click at [1550, 416] on div "Digivizer Logo Mark Digivizer Logo Overview Owned Earned Paid Search Web Perfor…" at bounding box center [784, 328] width 1568 height 3240
click at [1555, 531] on div "Digivizer Logo Mark Digivizer Logo Overview Owned Earned Paid Search Web Perfor…" at bounding box center [784, 328] width 1568 height 3240
click at [1550, 534] on div "Open Intercom Messenger" at bounding box center [1541, 534] width 32 height 32
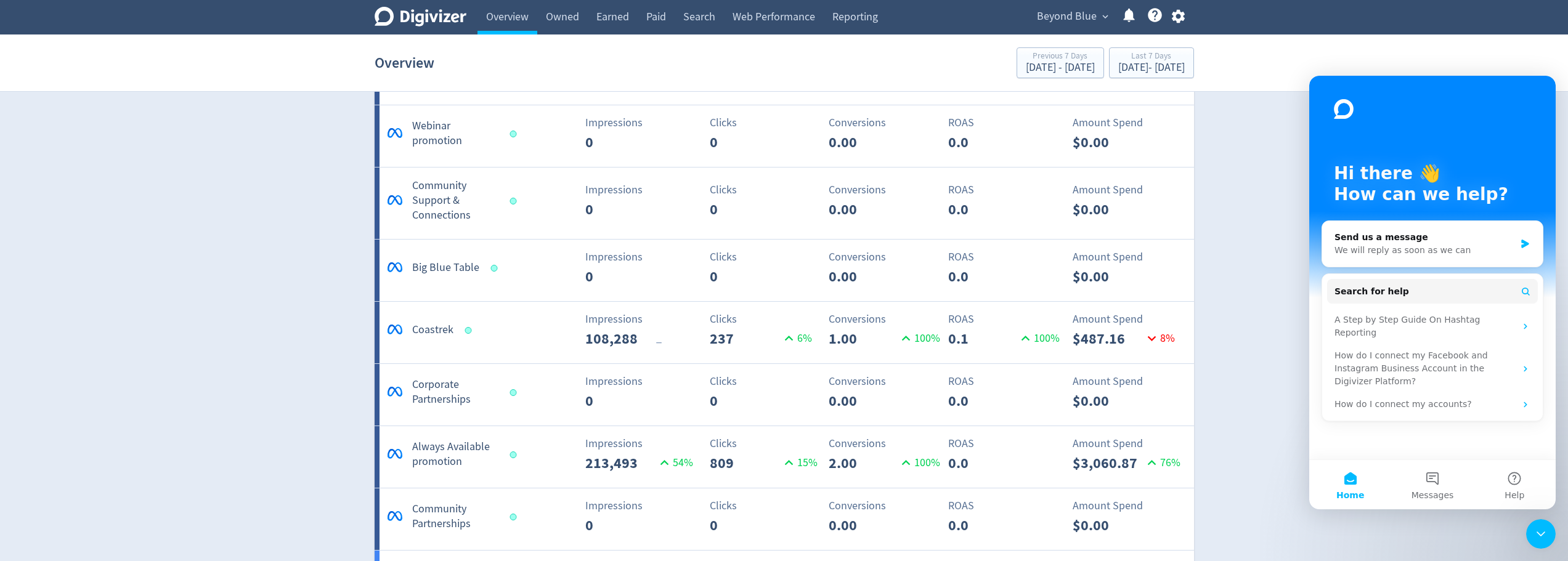
scroll to position [0, 0]
click at [336, 299] on div "Digivizer Logo Mark Digivizer Logo Overview Owned Earned Paid Search Web Perfor…" at bounding box center [784, 328] width 1568 height 3240
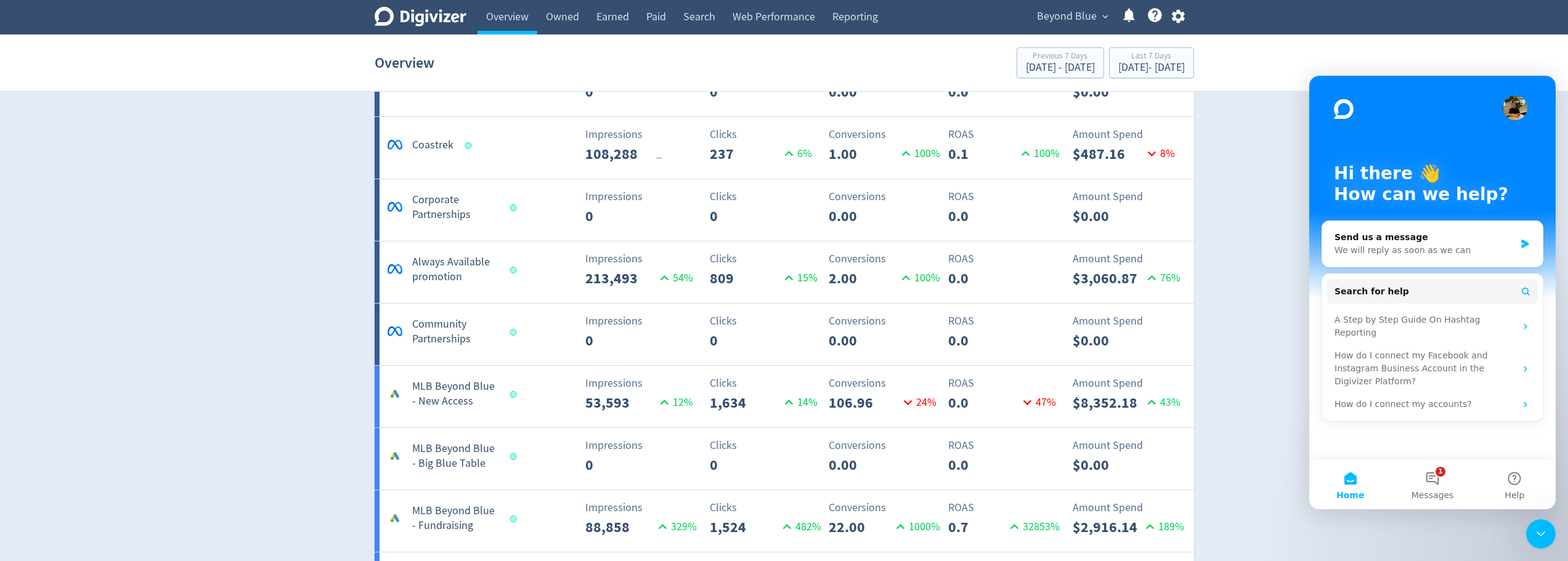
scroll to position [1539, 0]
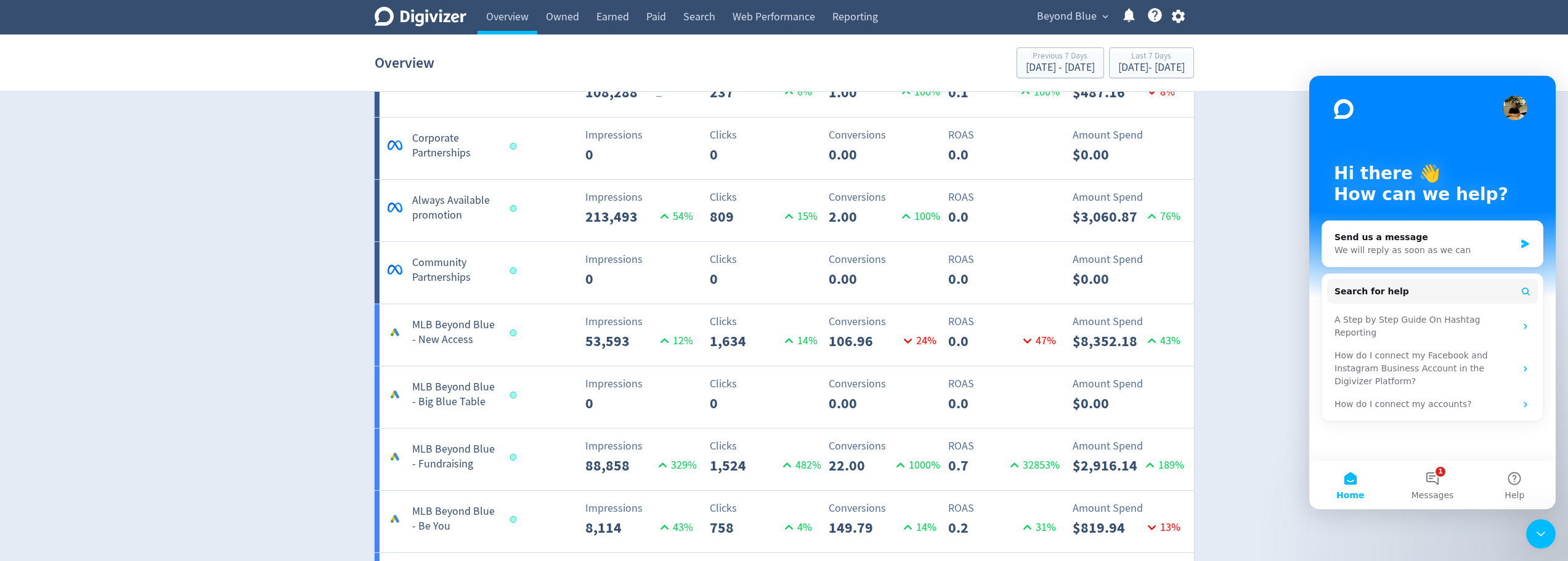
drag, startPoint x: 1507, startPoint y: 516, endPoint x: 1519, endPoint y: 522, distance: 13.4
click at [1507, 517] on div "Digivizer Logo Mark Digivizer Logo Overview Owned Earned Paid Search Web Perfor…" at bounding box center [784, 81] width 1568 height 3240
click at [1519, 522] on div "Digivizer Logo Mark Digivizer Logo Overview Owned Earned Paid Search Web Perfor…" at bounding box center [784, 81] width 1568 height 3240
click at [1535, 529] on icon "Close Intercom Messenger" at bounding box center [1540, 533] width 14 height 14
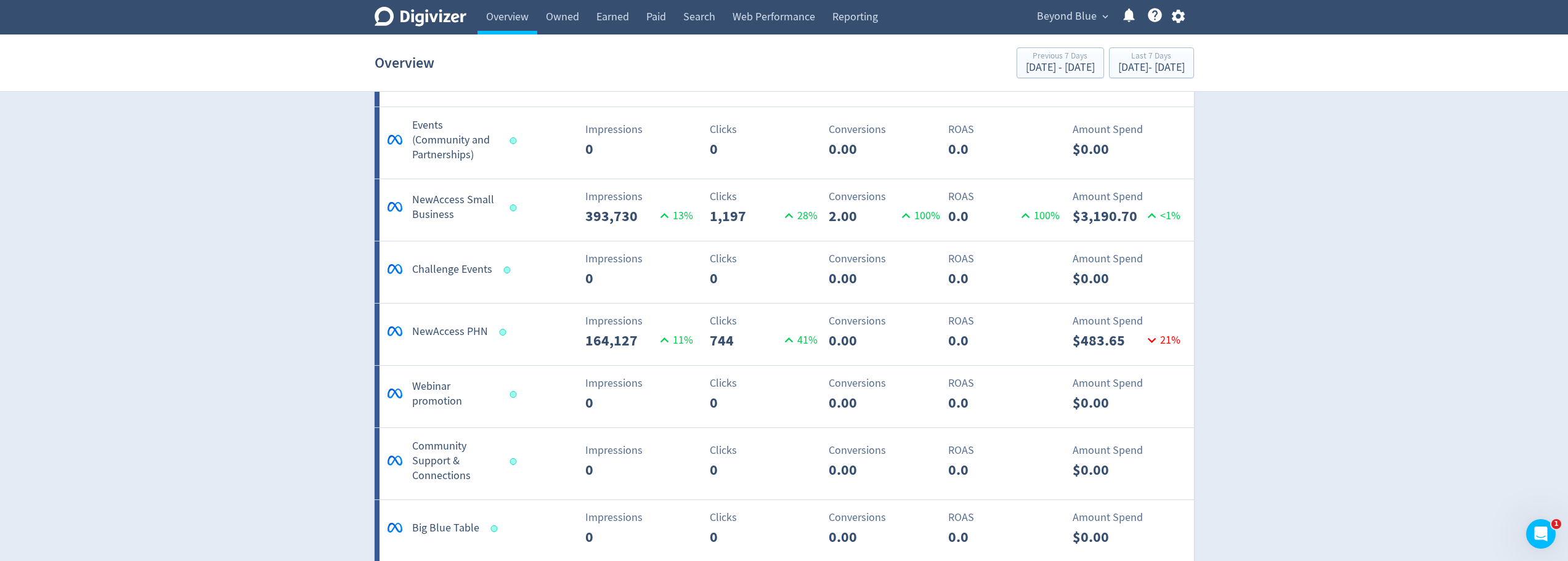
scroll to position [971, 0]
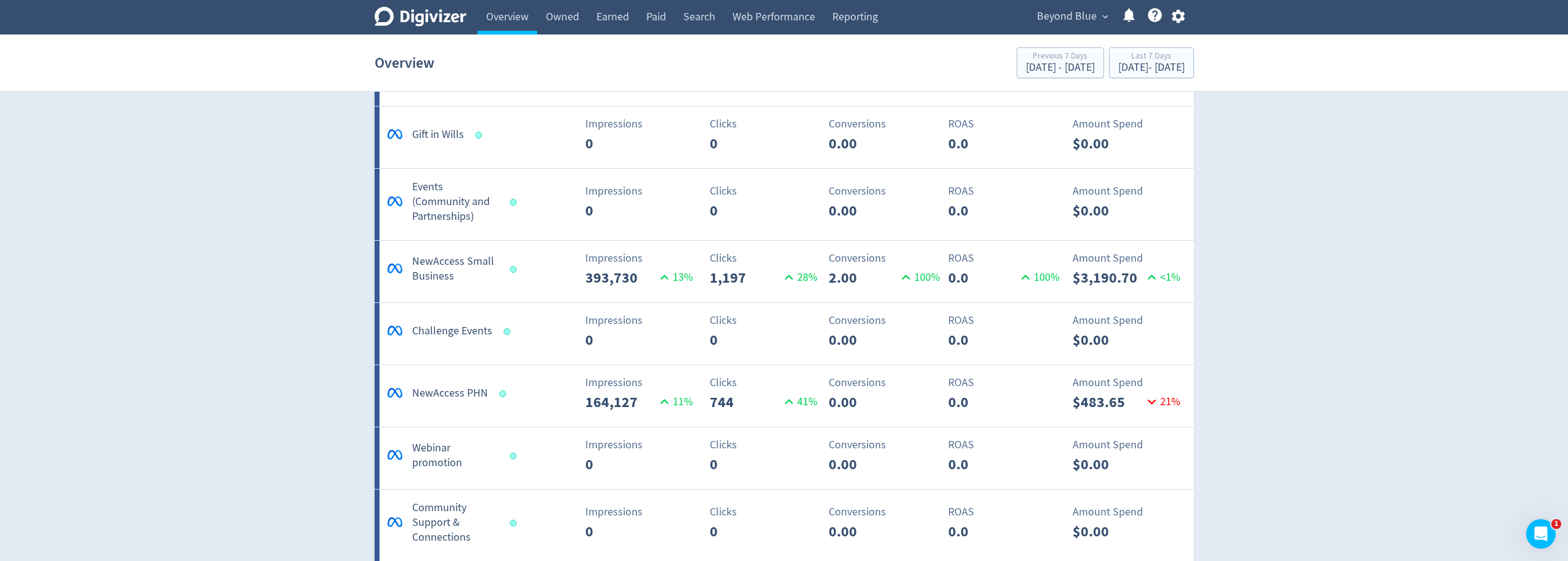
click at [498, 265] on div "Logo of Meta Platforms -- Graphic created by Detmar Owen * NewAccess Small Busi…" at bounding box center [449, 268] width 130 height 30
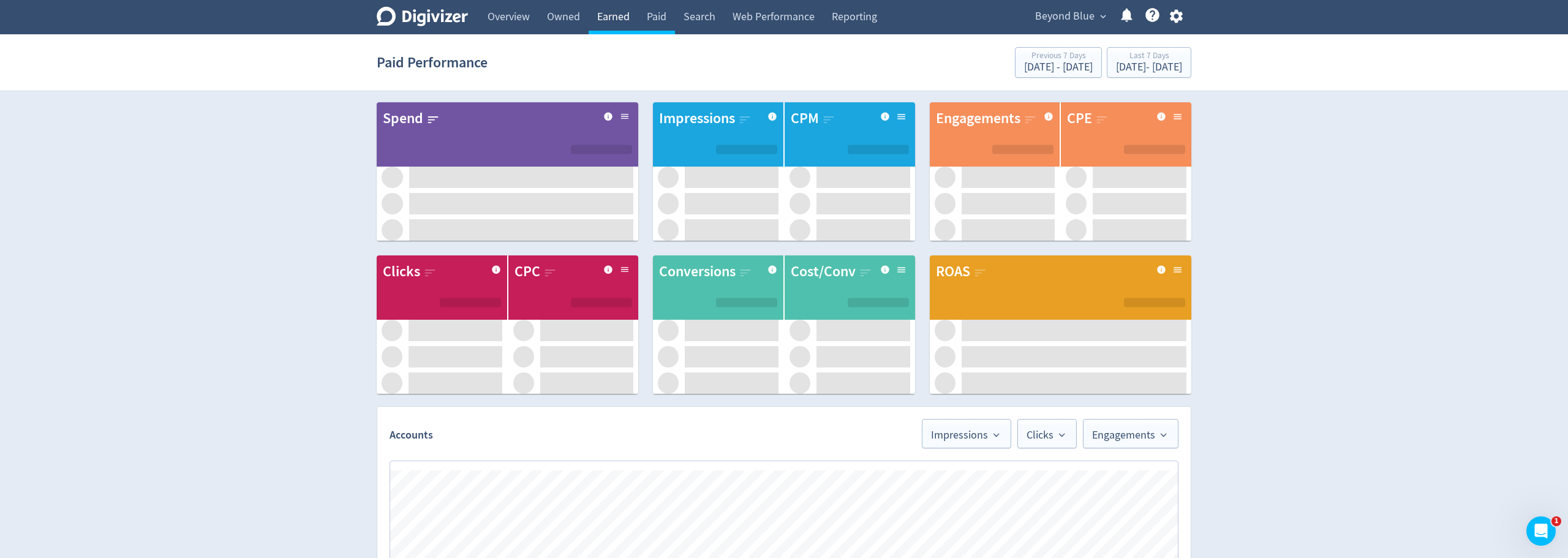
click at [566, 20] on link "Owned" at bounding box center [563, 17] width 50 height 34
click at [561, 21] on link "Owned" at bounding box center [563, 17] width 50 height 34
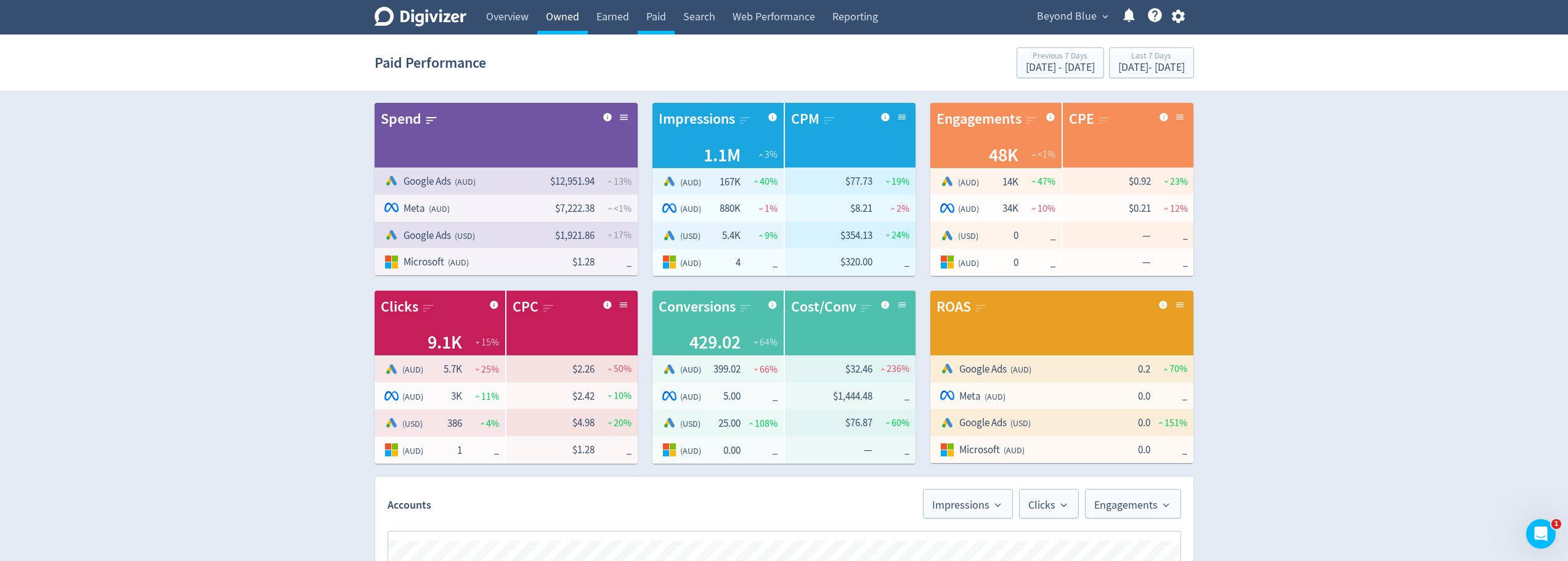
click at [564, 21] on link "Owned" at bounding box center [562, 17] width 50 height 34
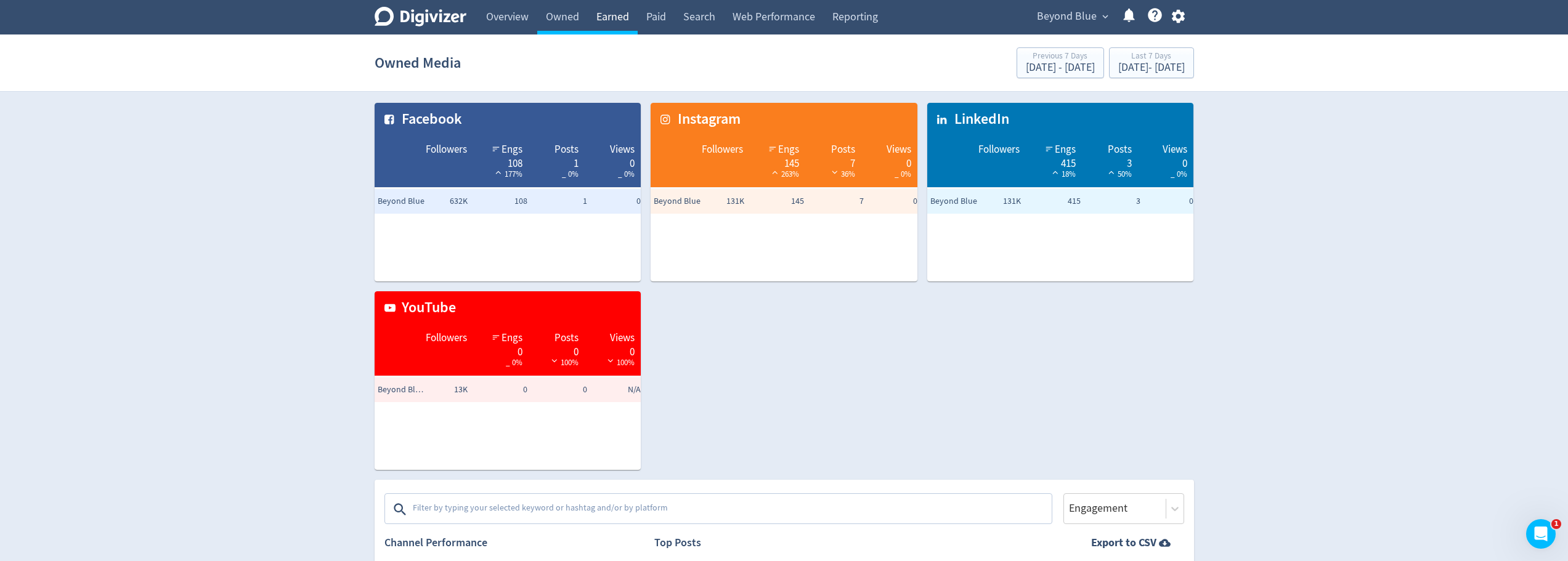
click at [610, 19] on link "Earned" at bounding box center [612, 17] width 50 height 34
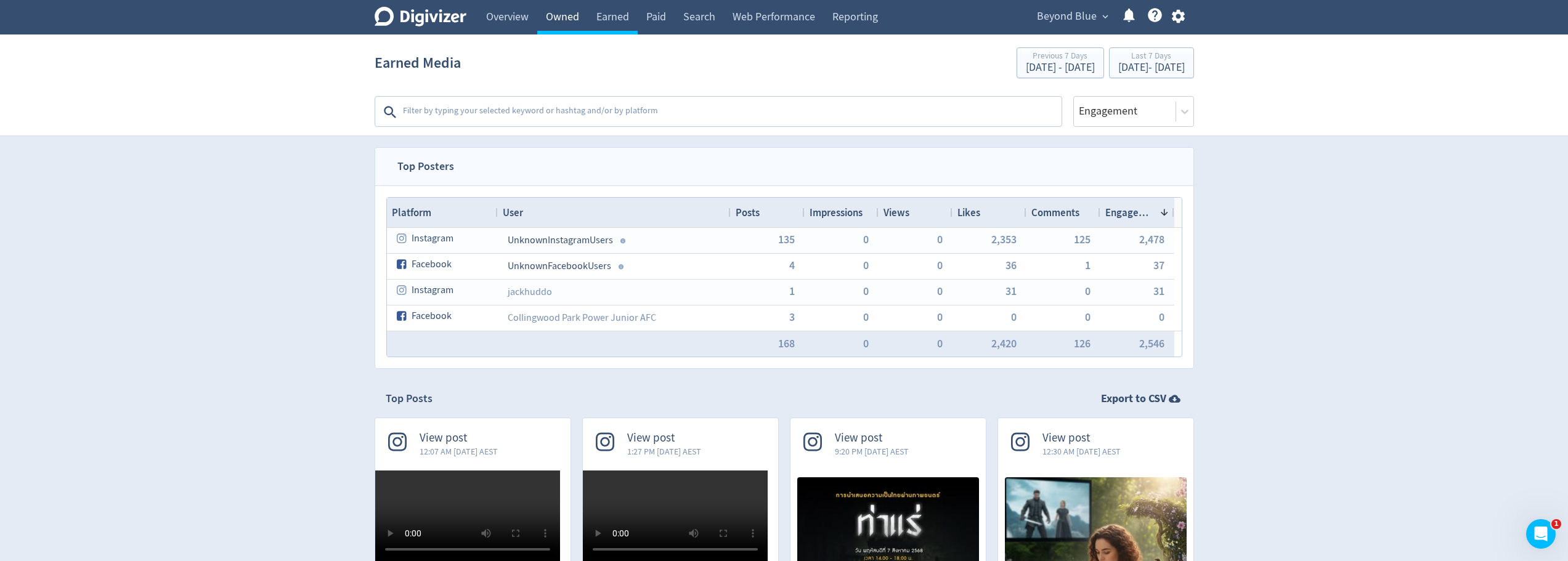
click at [571, 24] on link "Owned" at bounding box center [562, 17] width 50 height 34
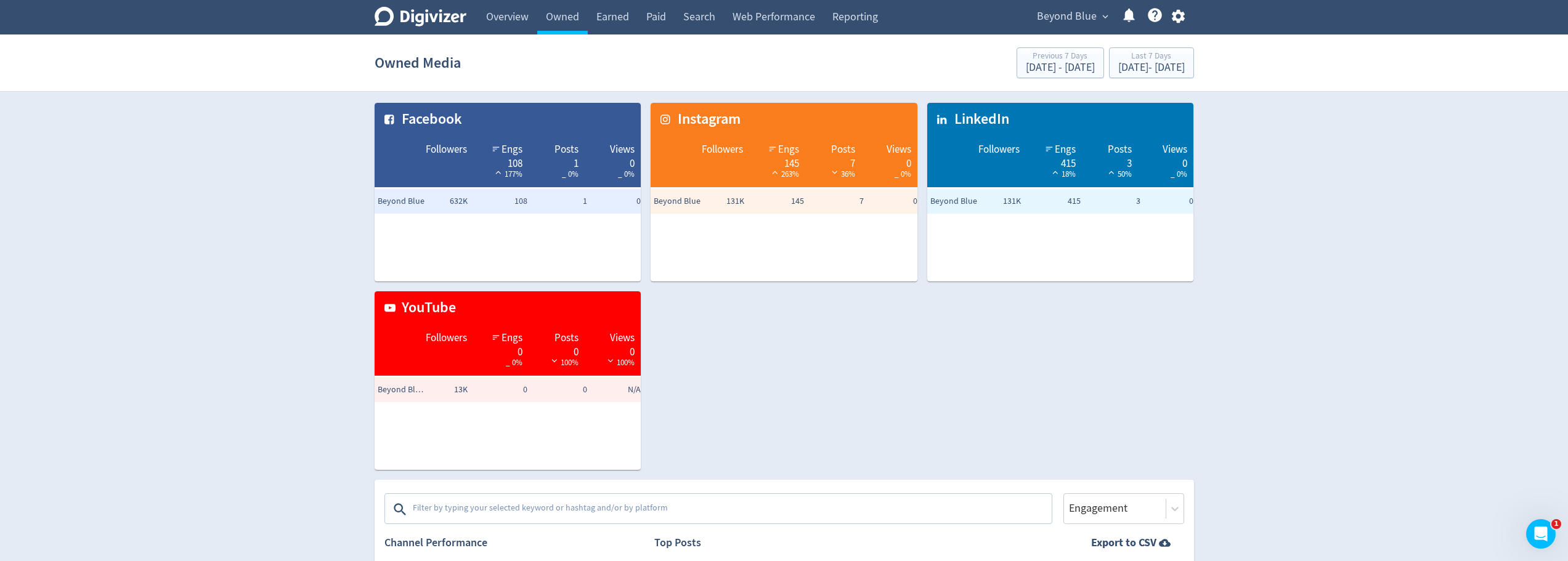
click at [786, 205] on td "145" at bounding box center [777, 201] width 60 height 24
click at [849, 31] on link "Reporting" at bounding box center [855, 17] width 63 height 34
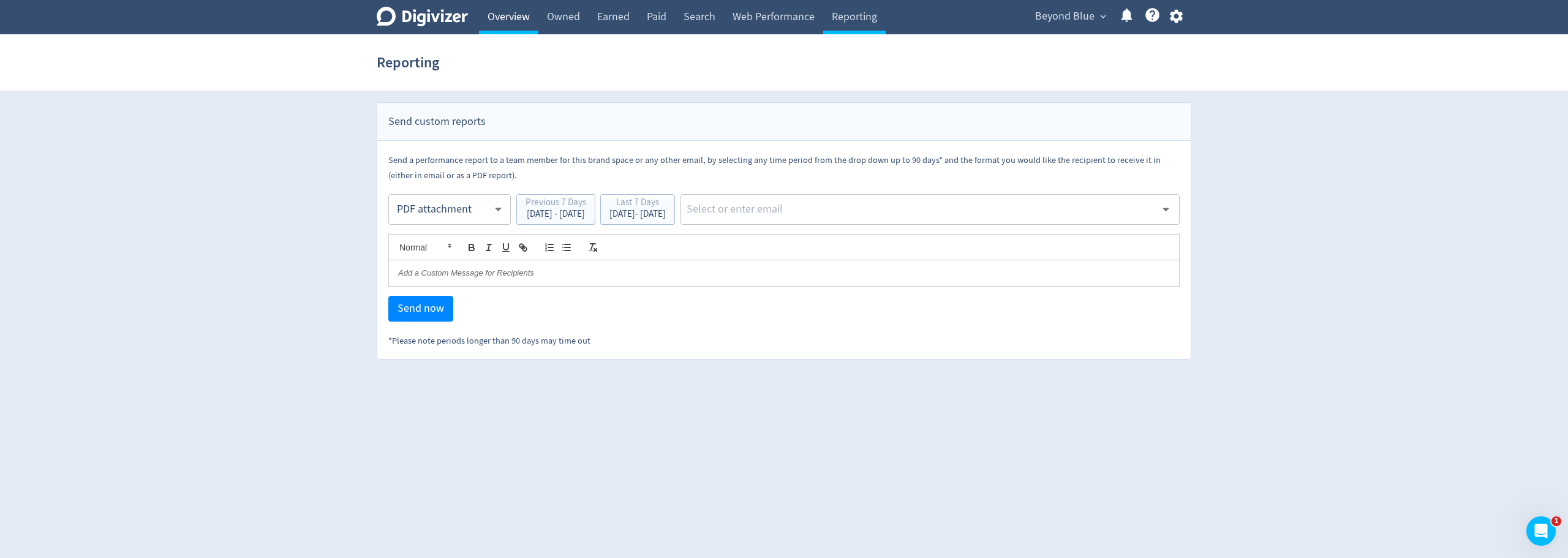
click at [505, 13] on link "Overview" at bounding box center [508, 17] width 60 height 34
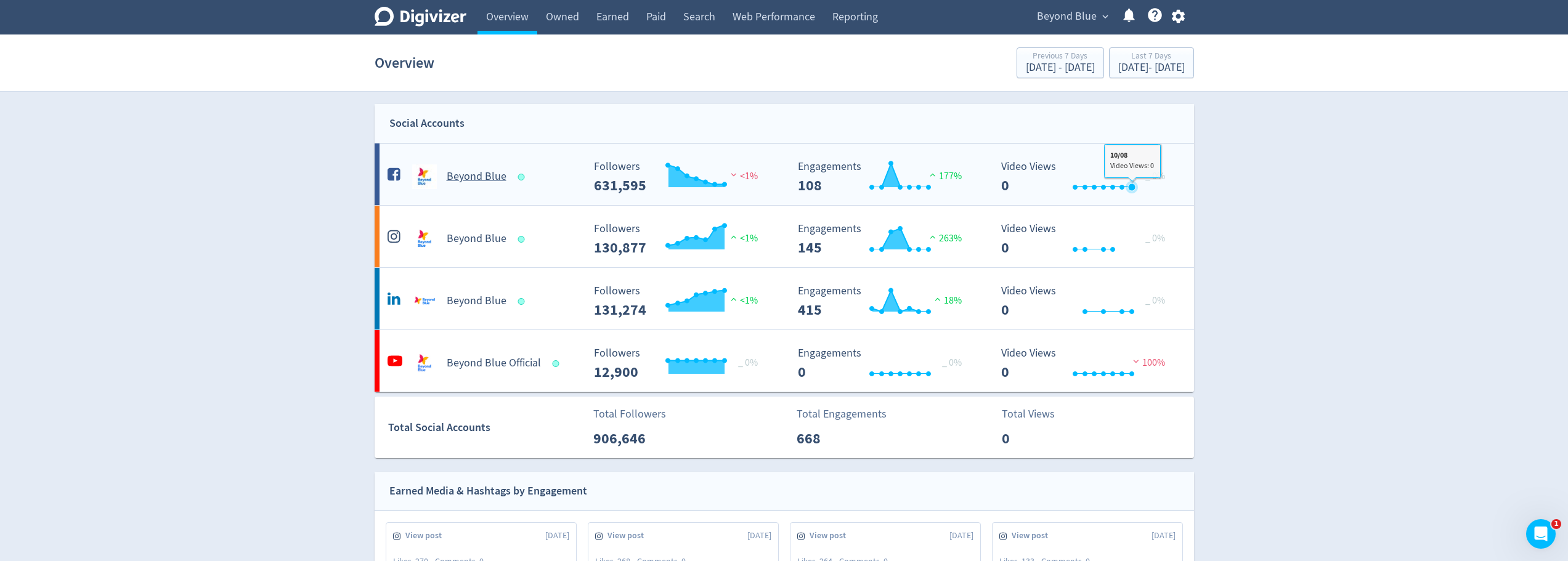
click at [1129, 183] on icon "\a Video Views\a 0\a" at bounding box center [1132, 188] width 13 height 13
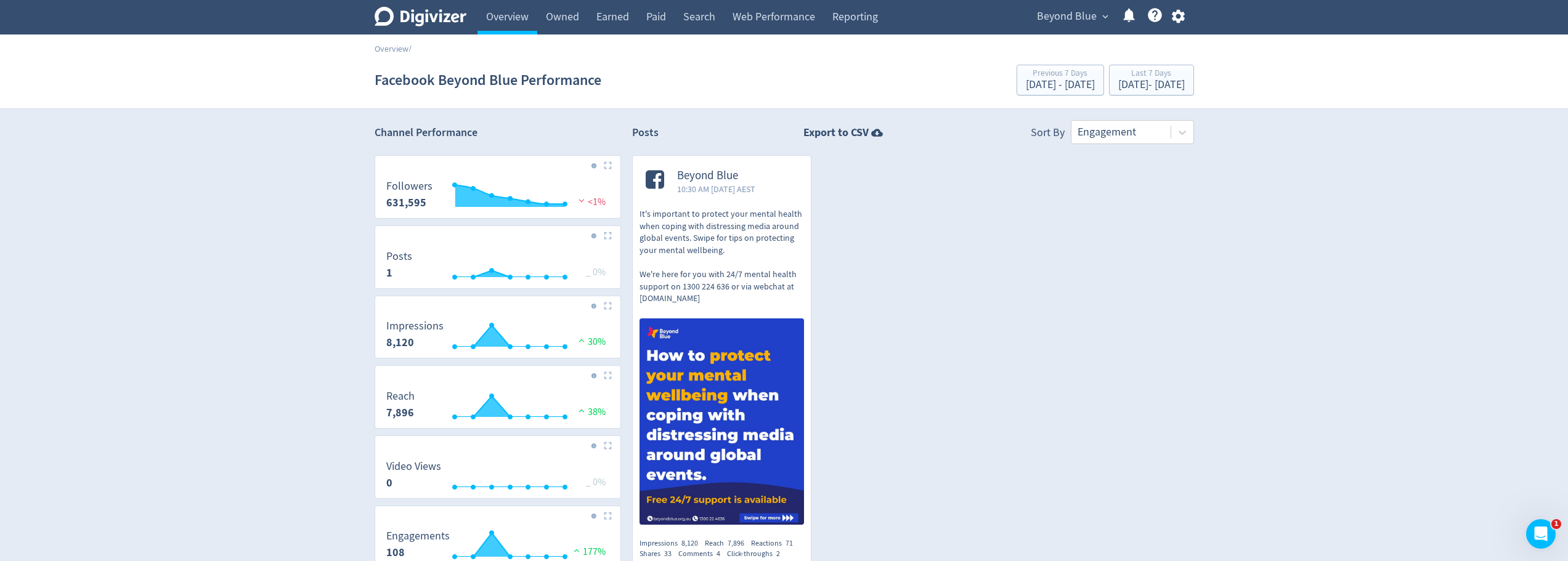
drag, startPoint x: 532, startPoint y: 51, endPoint x: 568, endPoint y: 44, distance: 36.7
click at [532, 51] on div "Overview /" at bounding box center [784, 42] width 1568 height 17
drag, startPoint x: 1380, startPoint y: 60, endPoint x: 1416, endPoint y: 26, distance: 49.5
click at [1386, 56] on section "Facebook Beyond Blue Performance Previous 7 Days Jul 28, 2025 - Aug 3, 2025 Las…" at bounding box center [784, 81] width 1568 height 57
drag, startPoint x: 279, startPoint y: 261, endPoint x: 750, endPoint y: 346, distance: 478.6
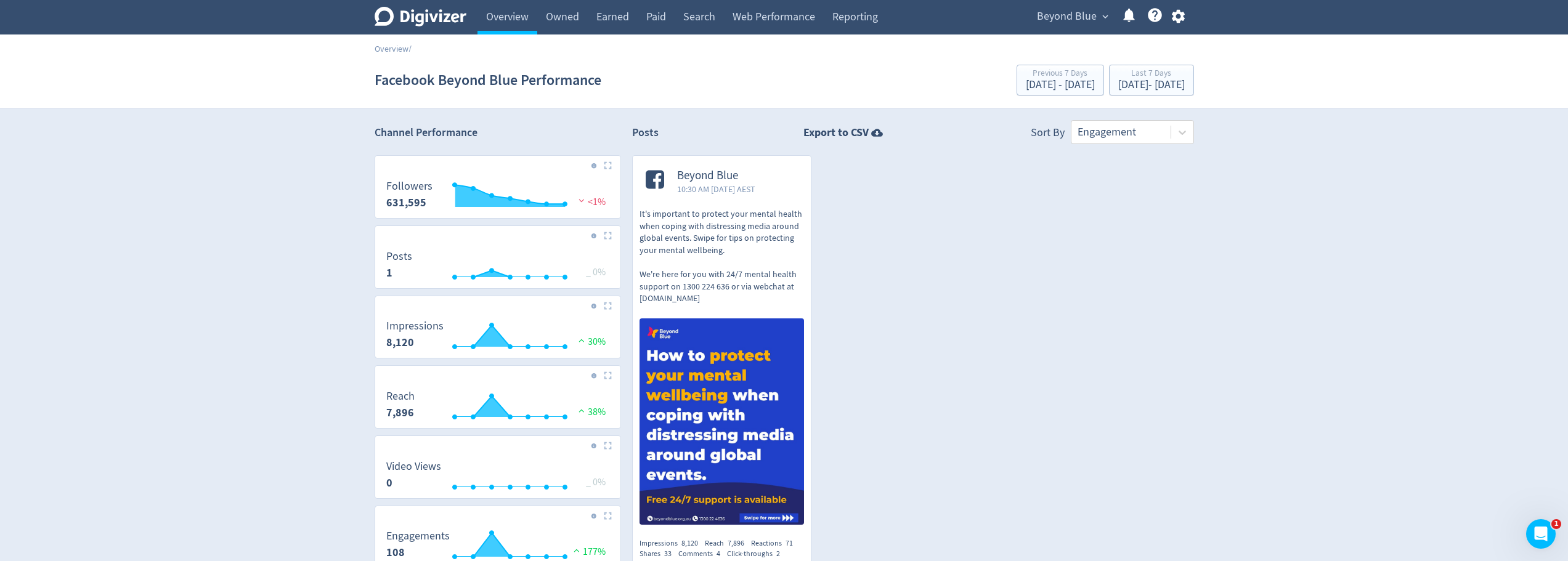
click at [279, 261] on div "Digivizer Logo Mark Digivizer Logo Overview Owned Earned Paid Search Web Perfor…" at bounding box center [784, 452] width 1568 height 905
click at [804, 559] on div "Impressions 8,120 Reach 7,896 Reactions 71 Shares 33 Comments 4 Click-throughs …" at bounding box center [722, 553] width 165 height 31
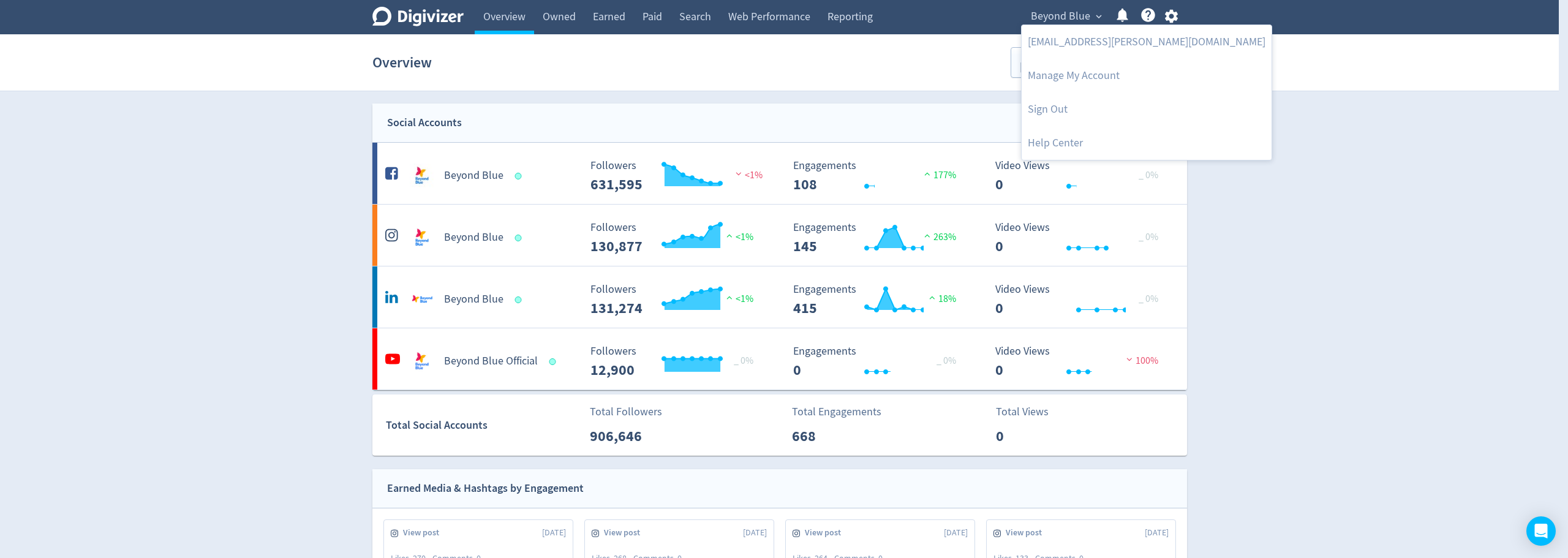
click at [805, 110] on div at bounding box center [784, 279] width 1568 height 558
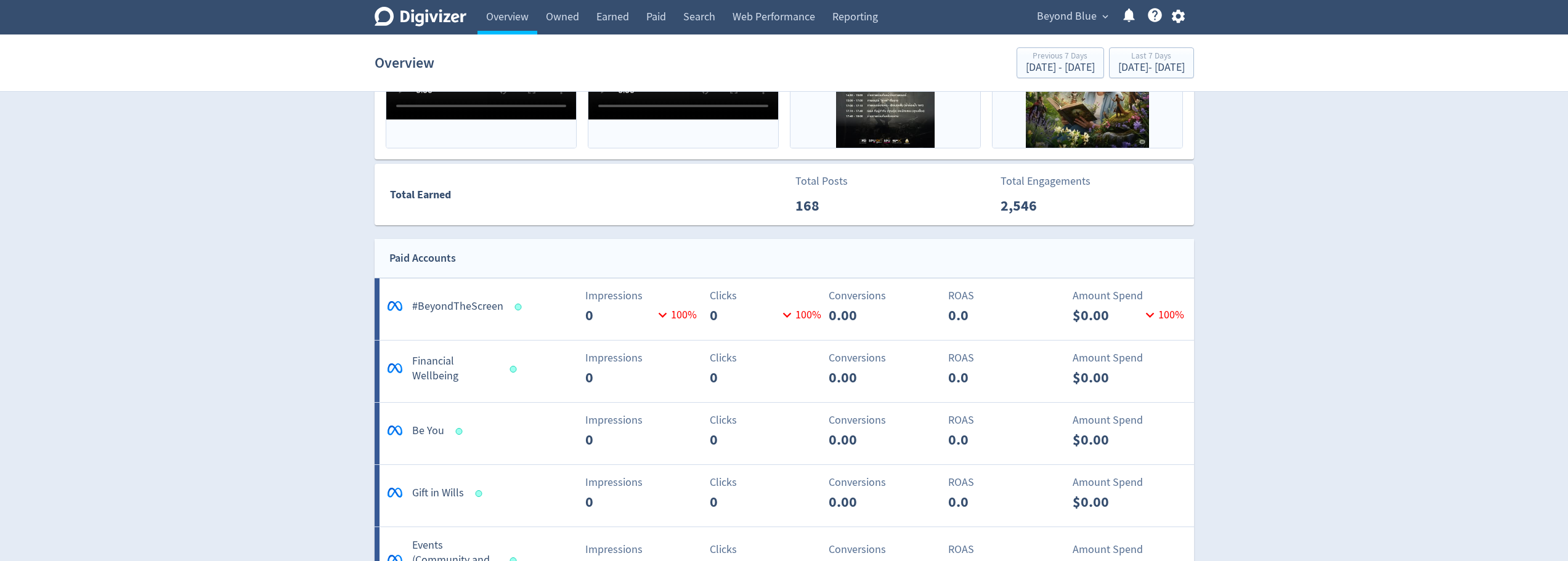
scroll to position [428, 0]
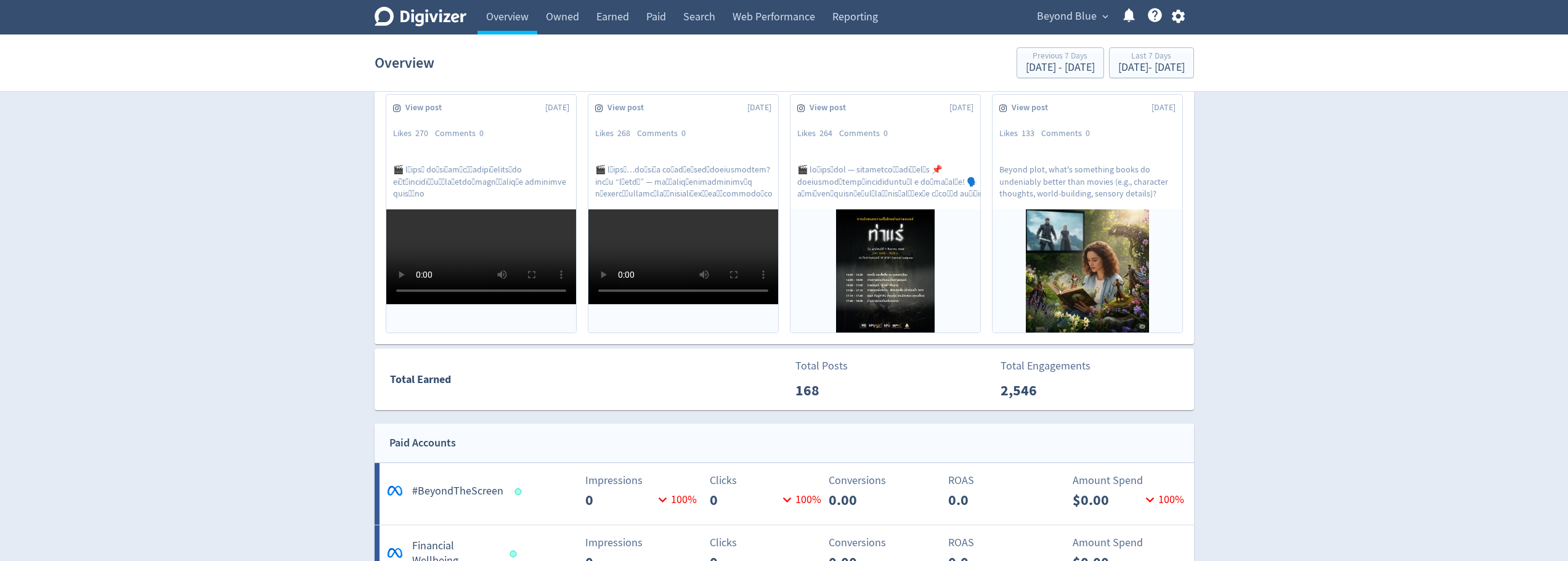
click at [1105, 14] on span "expand_more" at bounding box center [1105, 16] width 11 height 11
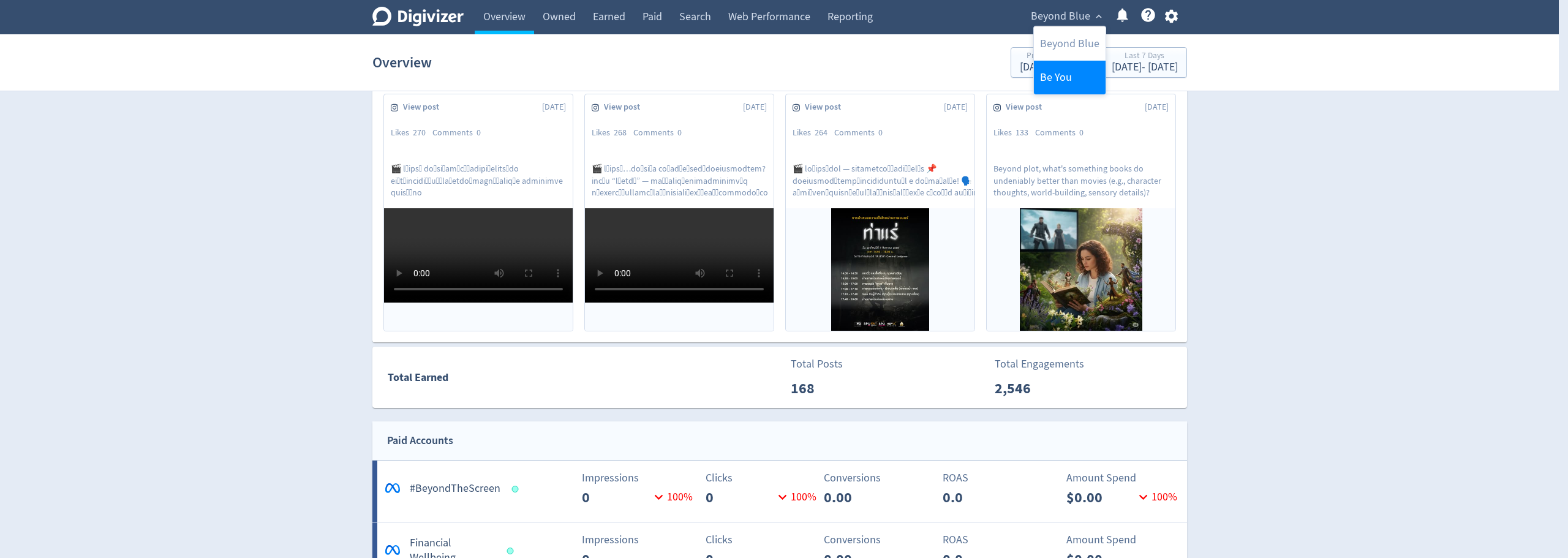
click at [1070, 67] on link "Be You" at bounding box center [1070, 78] width 71 height 34
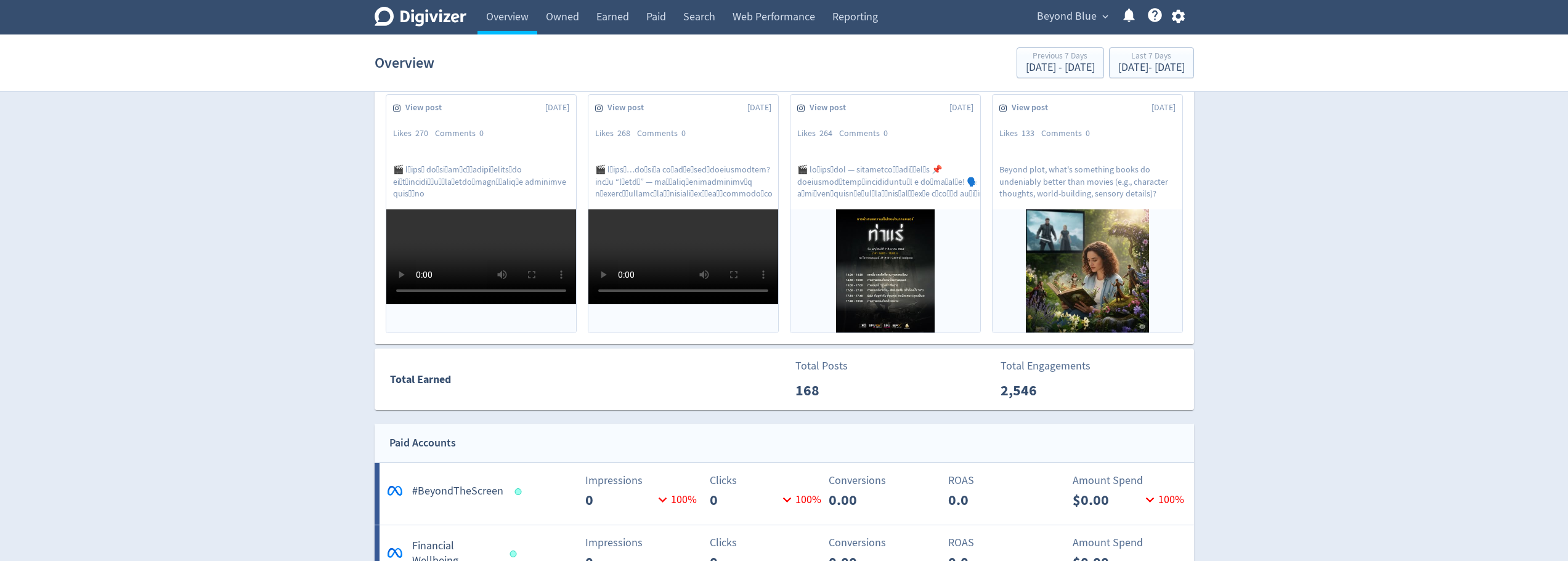
scroll to position [0, 0]
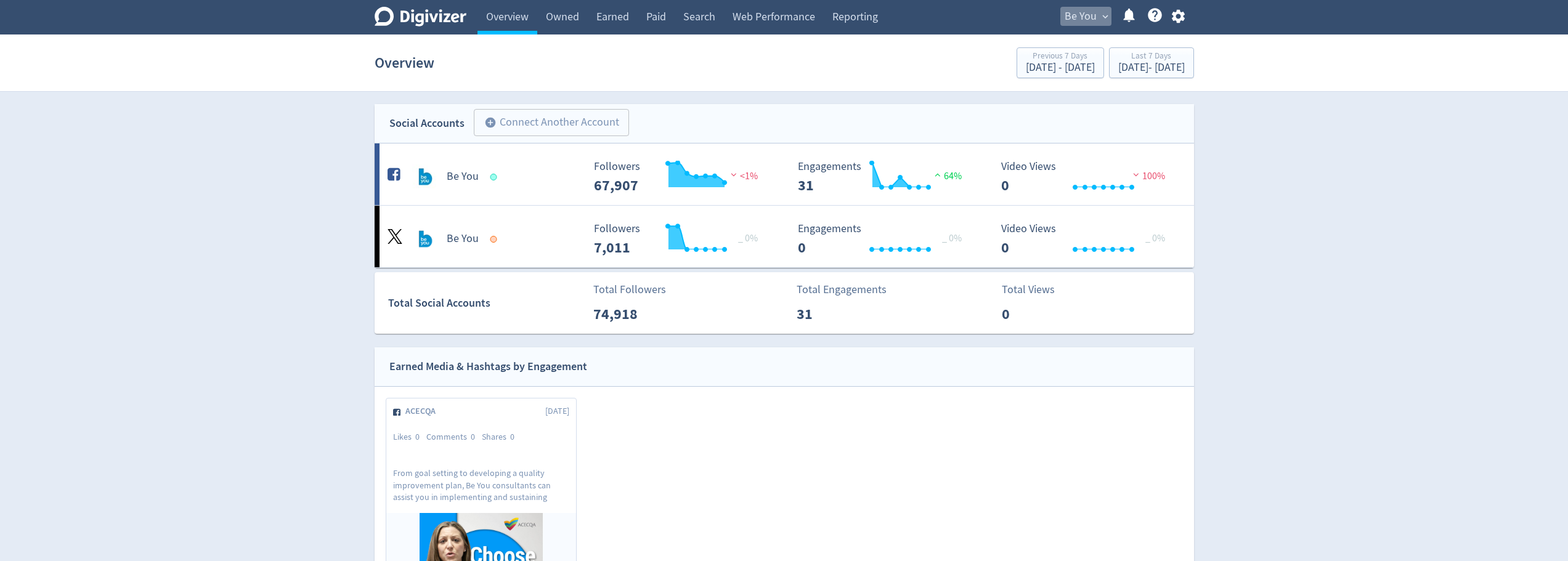
click at [1088, 26] on span "Be You" at bounding box center [1080, 17] width 32 height 20
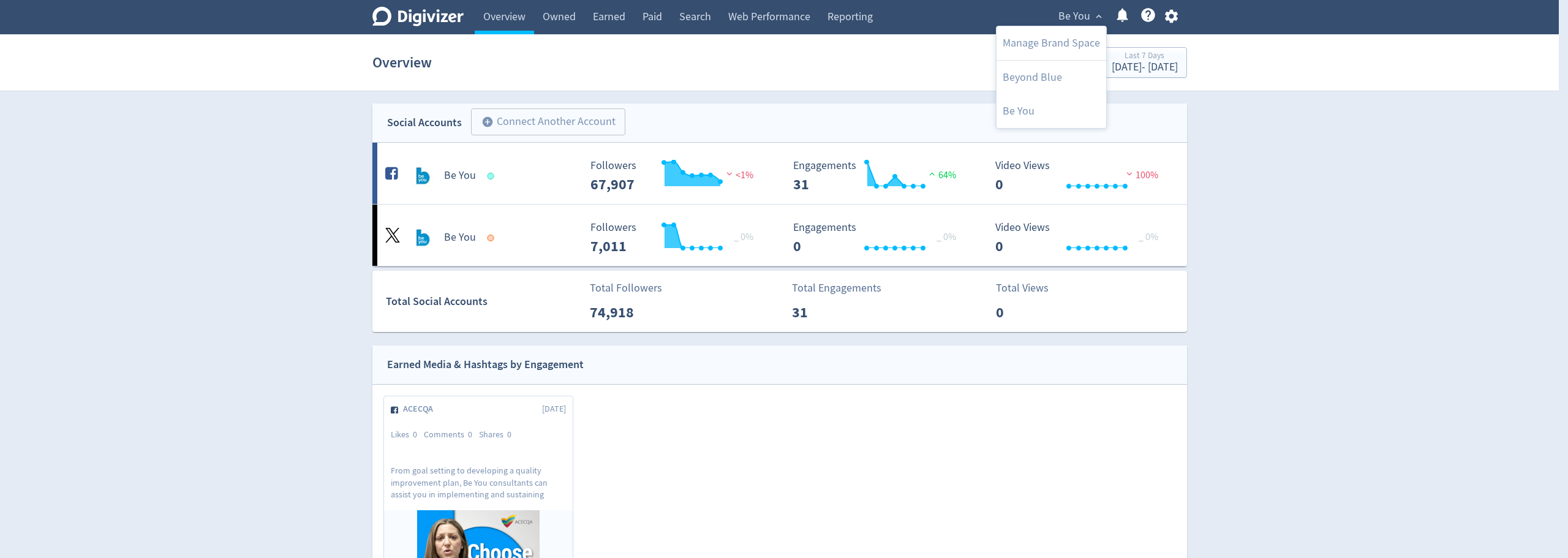
click at [765, 87] on div at bounding box center [784, 279] width 1568 height 558
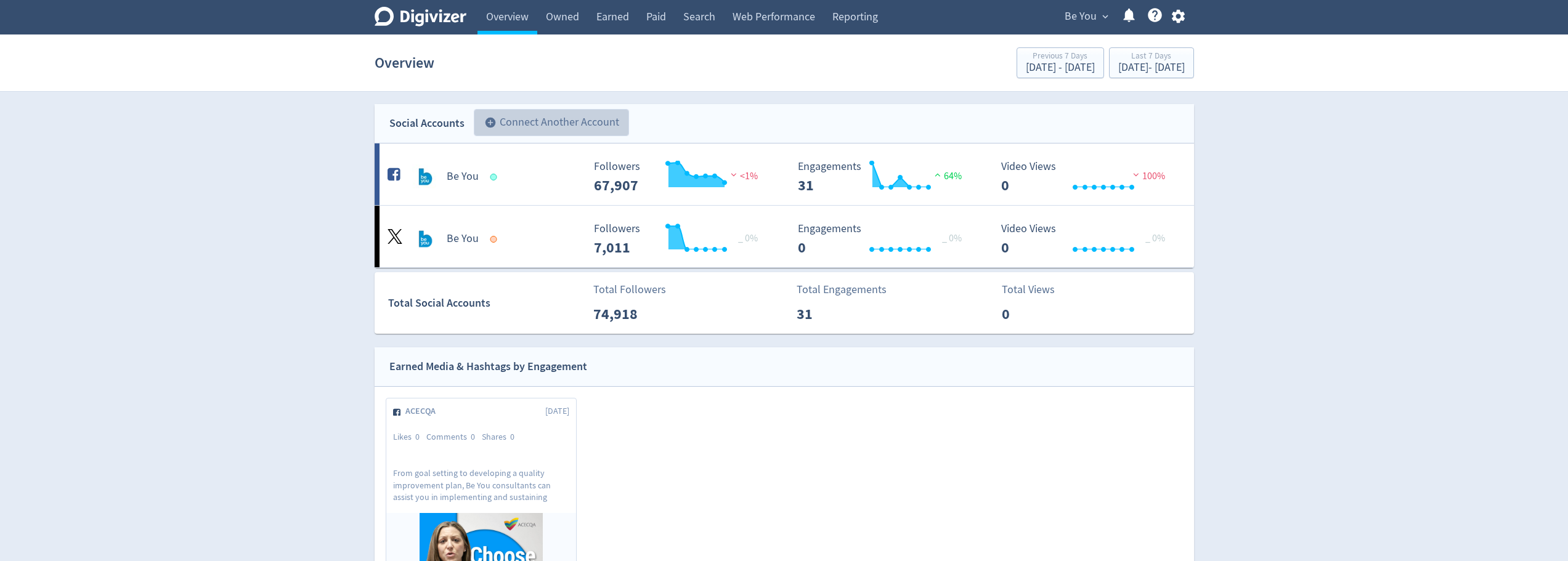
click at [589, 120] on button "add_circle Connect Another Account" at bounding box center [551, 122] width 155 height 27
click at [1111, 7] on div at bounding box center [1123, 17] width 26 height 21
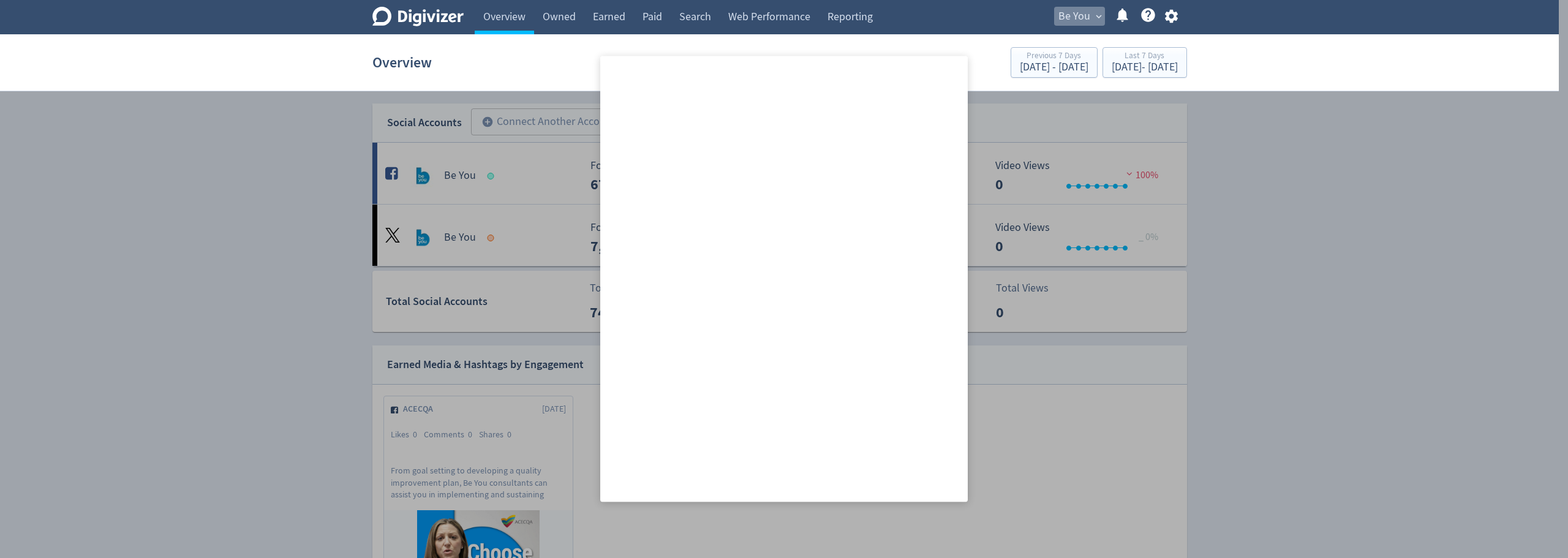
click at [1084, 21] on span "Be You" at bounding box center [1074, 17] width 32 height 20
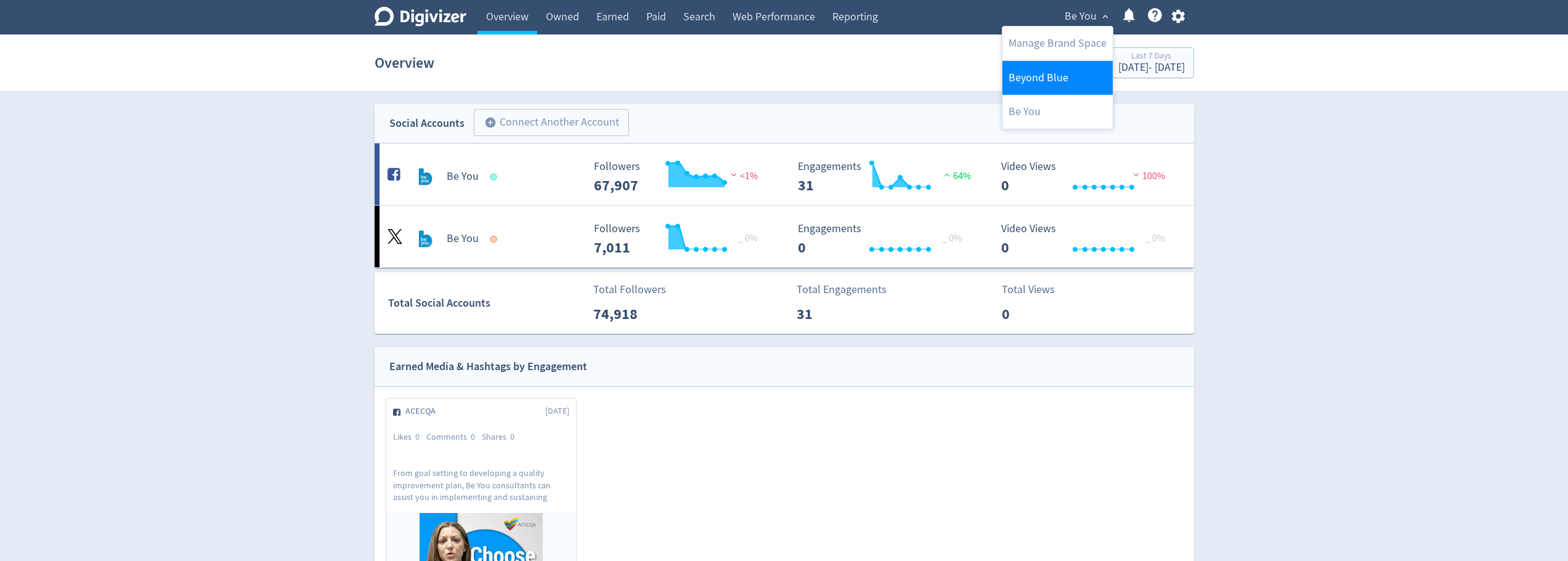
click at [1063, 66] on link "Beyond Blue" at bounding box center [1057, 78] width 110 height 34
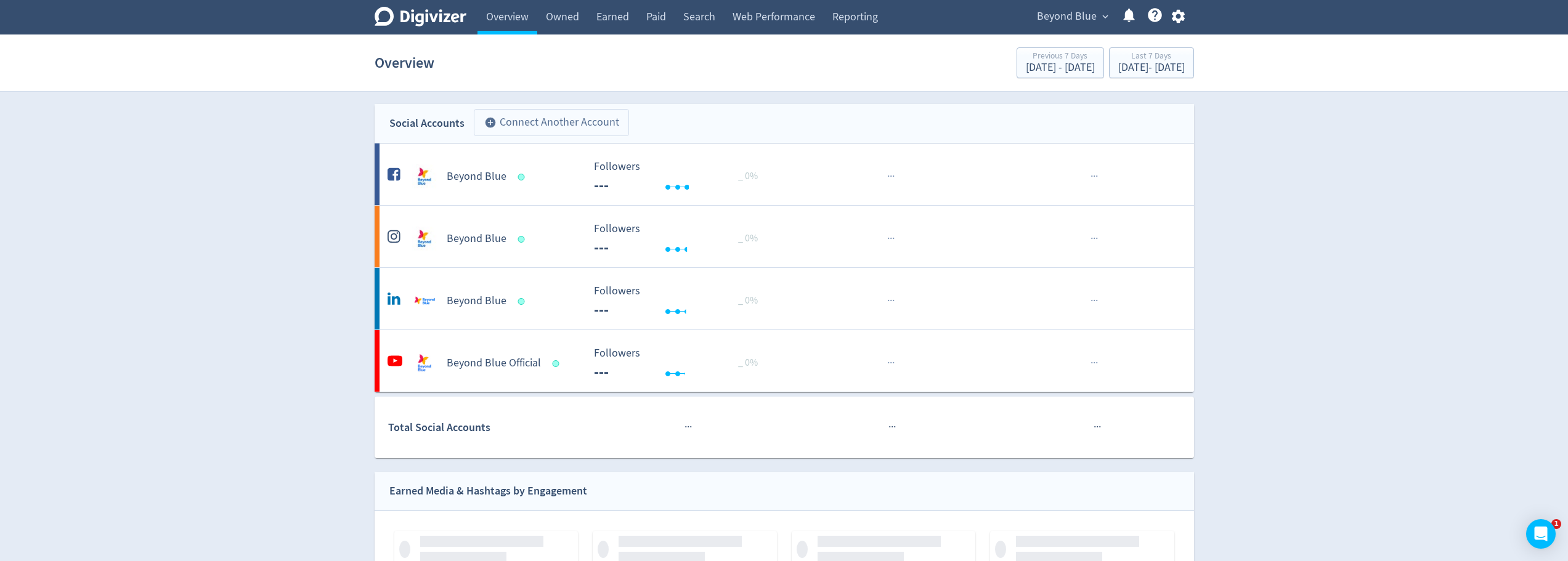
click at [556, 121] on button "add_circle Connect Another Account" at bounding box center [551, 122] width 155 height 27
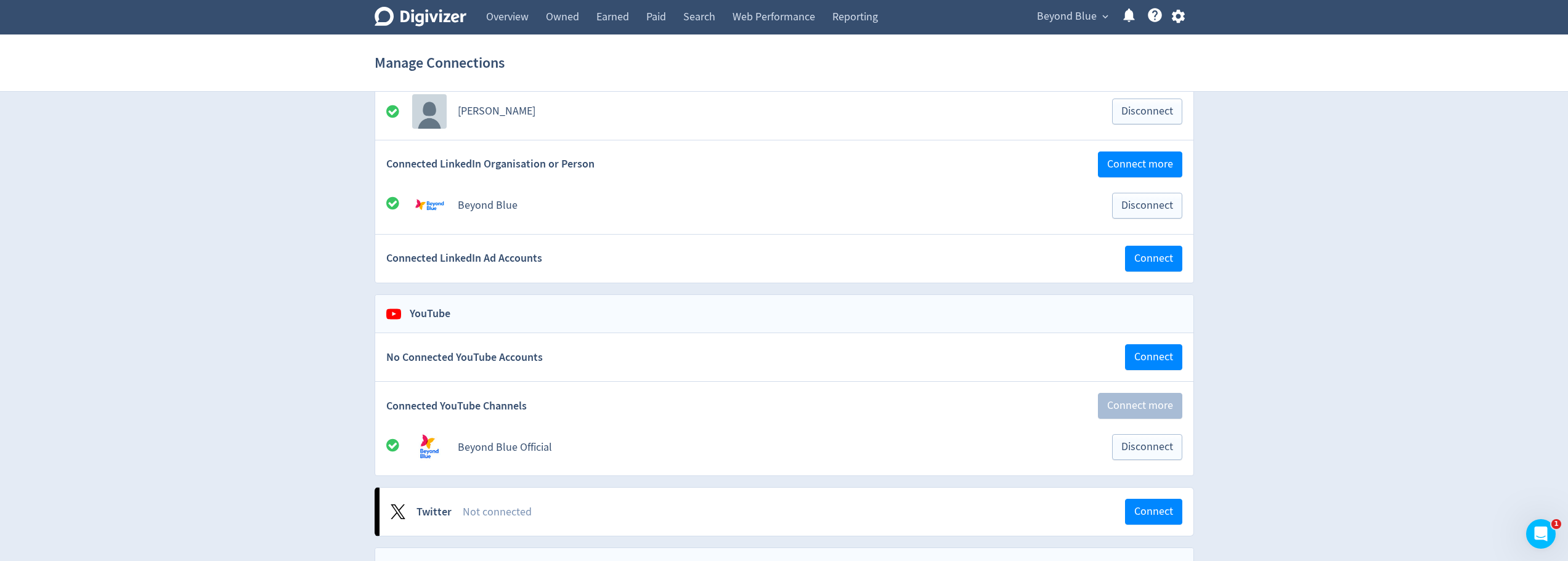
scroll to position [1293, 0]
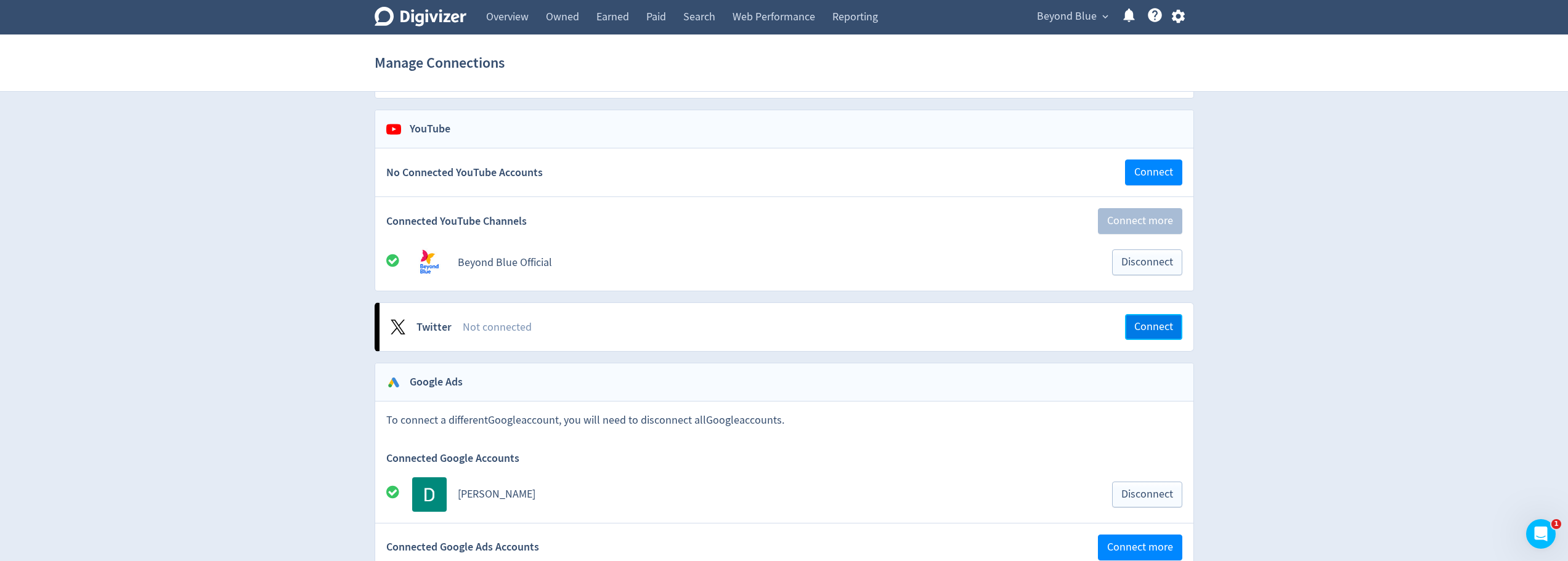
click at [1134, 332] on span "Connect" at bounding box center [1153, 327] width 39 height 11
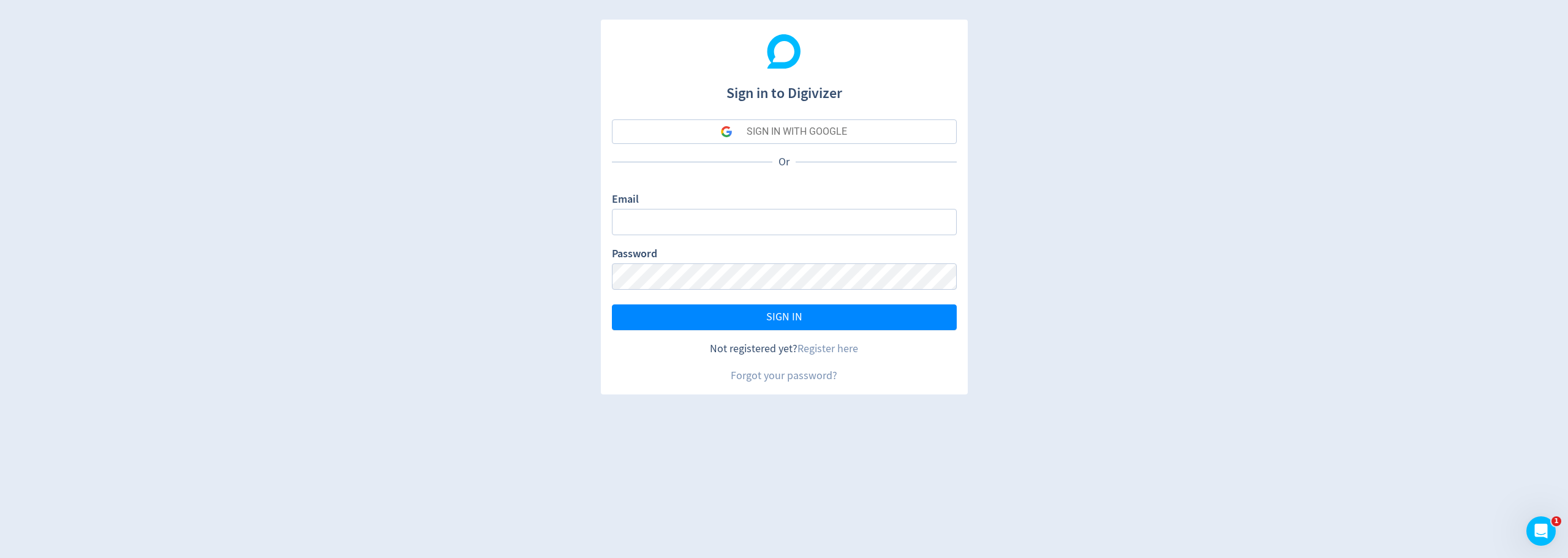
click at [815, 130] on div "SIGN IN WITH GOOGLE" at bounding box center [797, 131] width 100 height 24
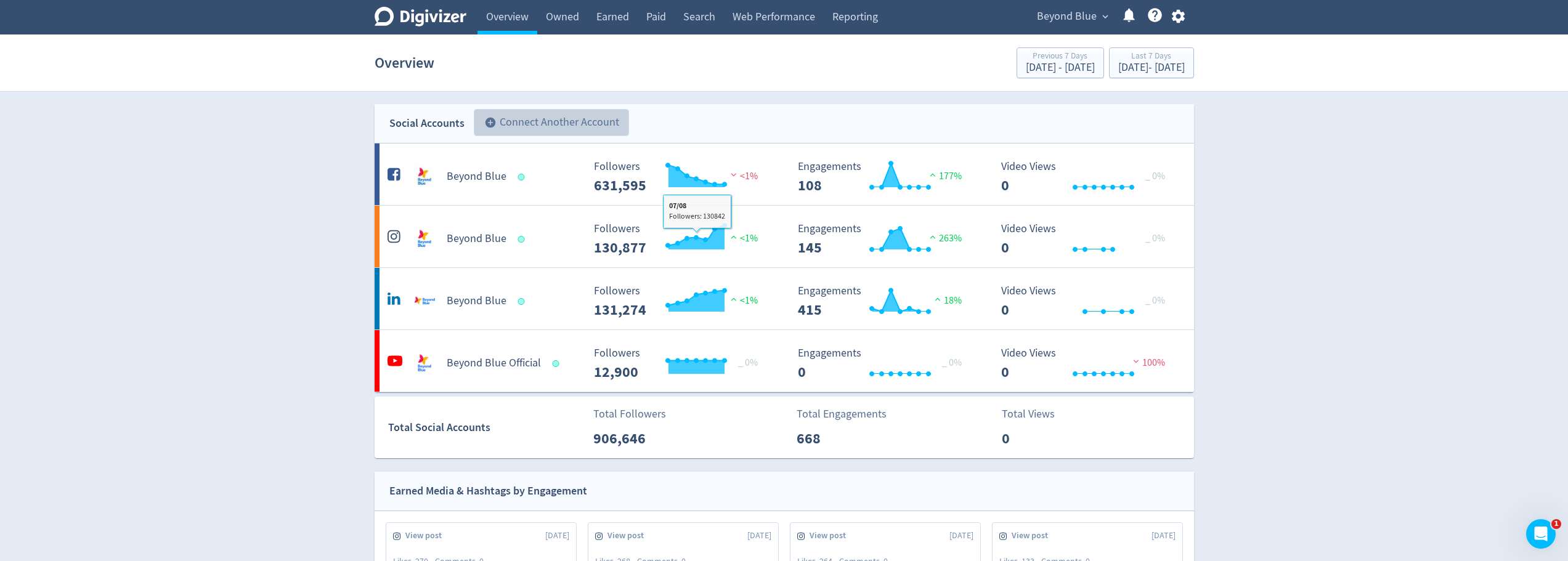
click at [605, 128] on button "add_circle Connect Another Account" at bounding box center [551, 122] width 155 height 27
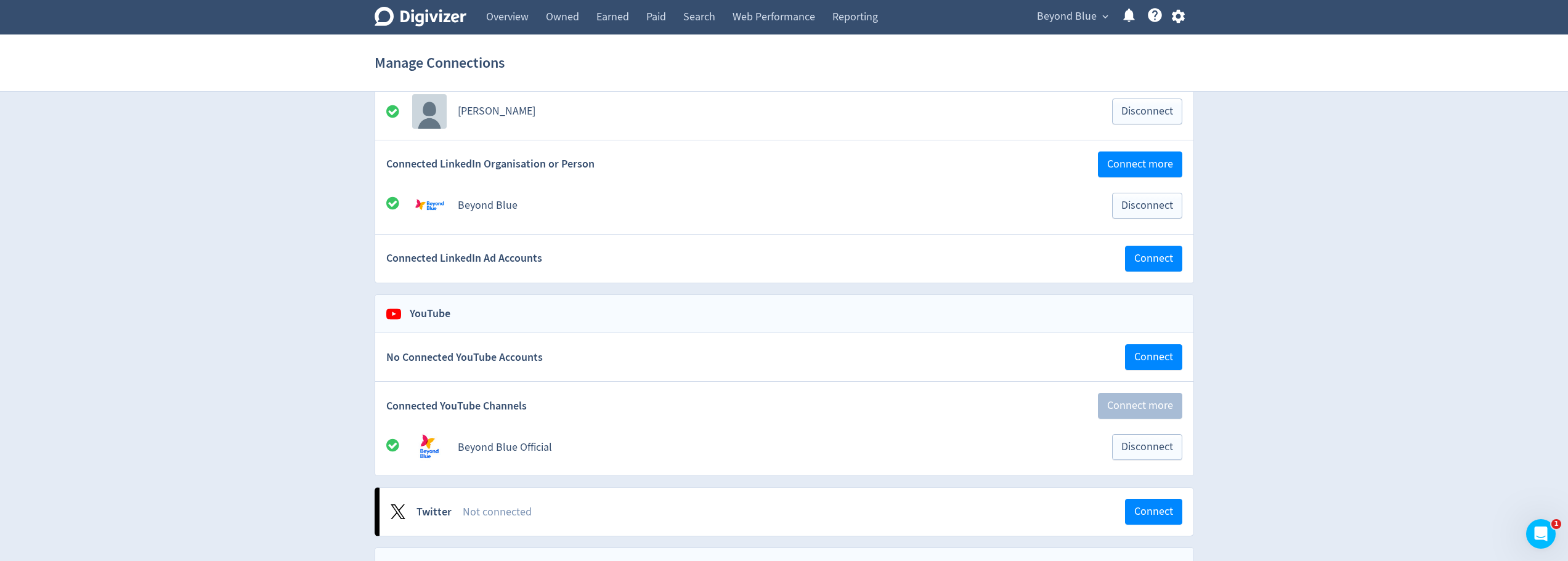
scroll to position [1232, 0]
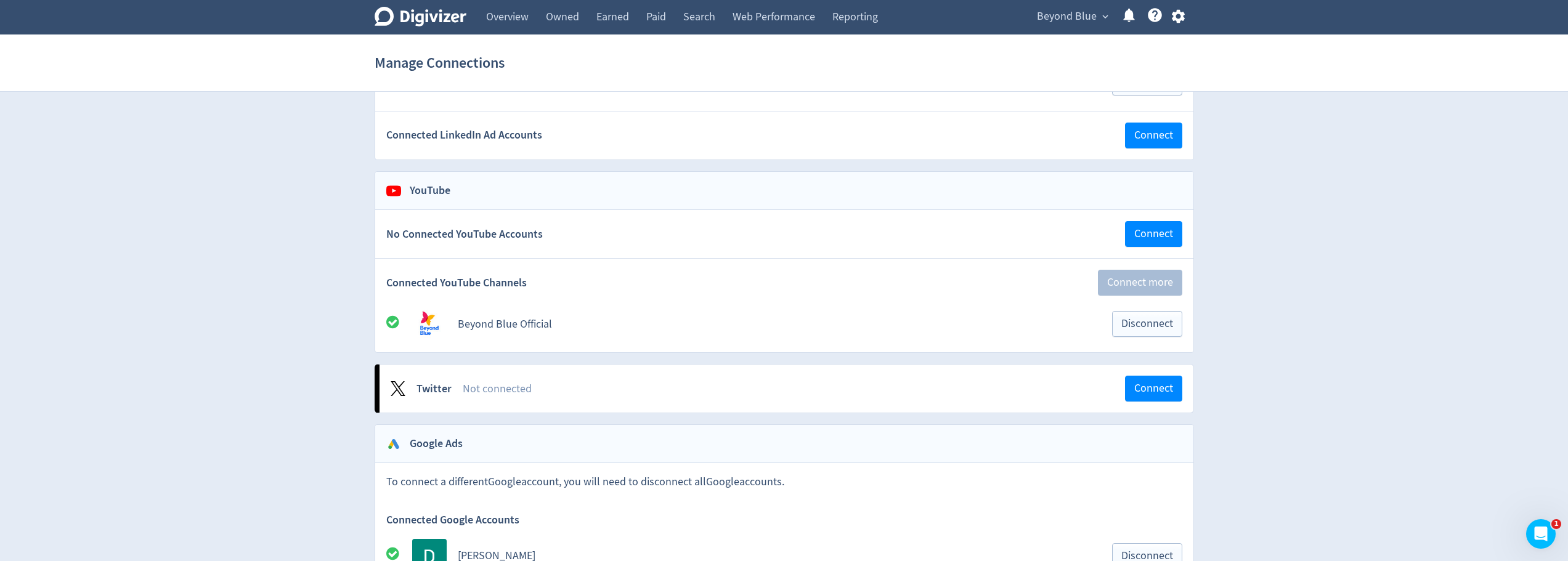
click at [1104, 393] on div "Not connected" at bounding box center [793, 389] width 662 height 15
click at [1184, 389] on div "Twitter Not connected Connect" at bounding box center [786, 388] width 814 height 48
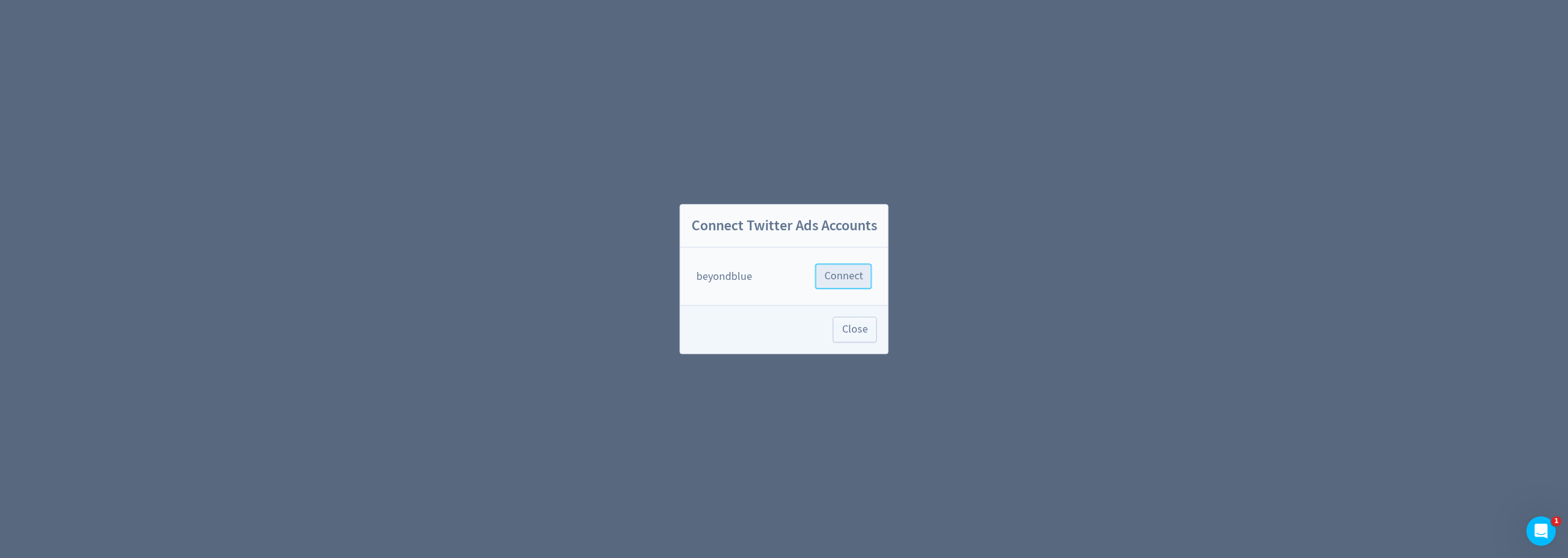
click at [845, 274] on span "Connect" at bounding box center [843, 276] width 38 height 11
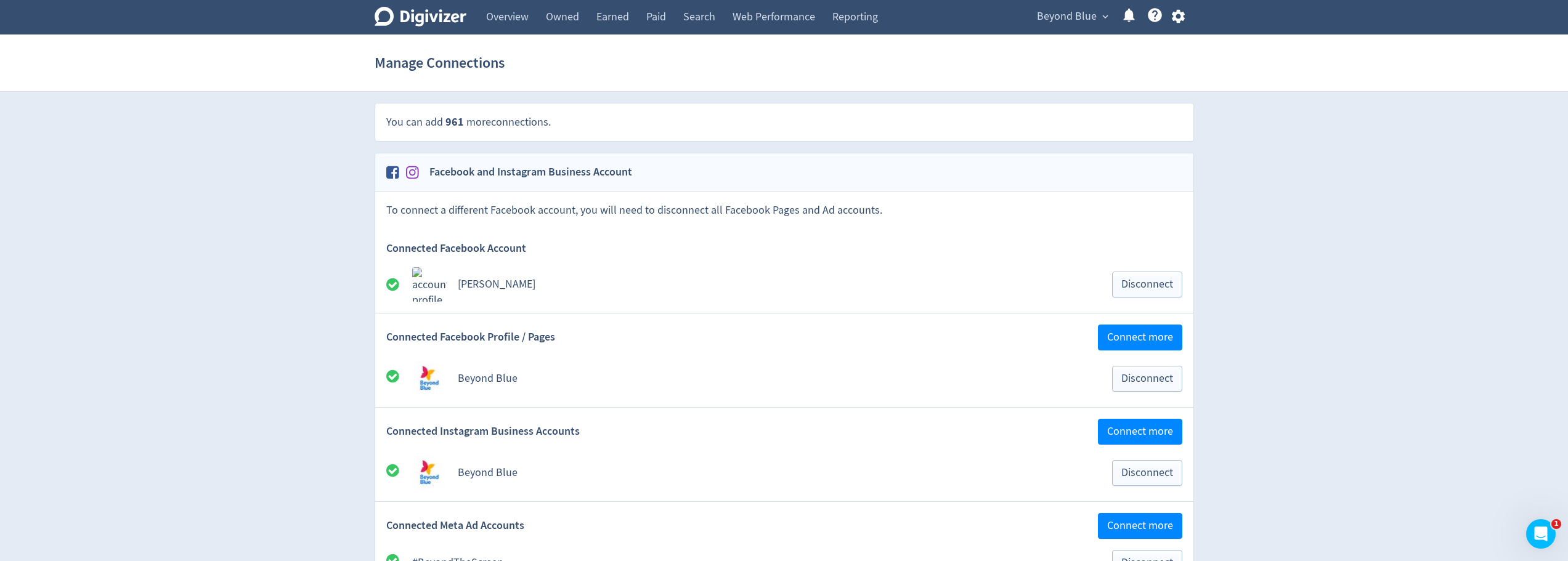
click at [421, 13] on icon at bounding box center [420, 17] width 92 height 20
